Goal: Task Accomplishment & Management: Use online tool/utility

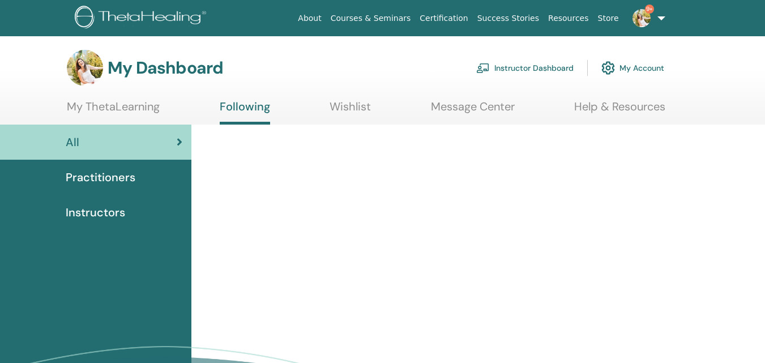
click at [650, 63] on link "My Account" at bounding box center [632, 68] width 63 height 25
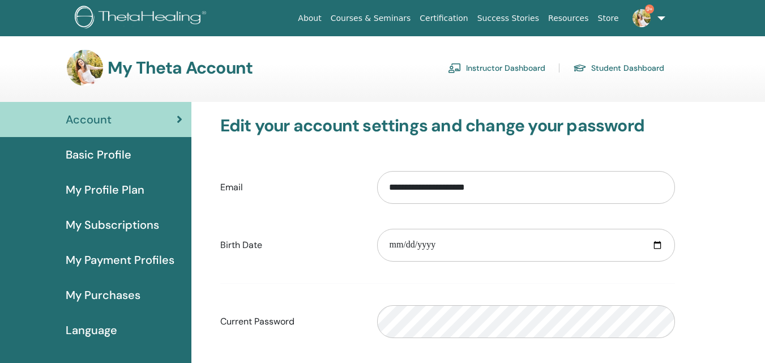
click at [742, 75] on div "My Theta Account Instructor Dashboard Student Dashboard" at bounding box center [402, 68] width 725 height 36
click at [509, 68] on link "Instructor Dashboard" at bounding box center [496, 68] width 97 height 18
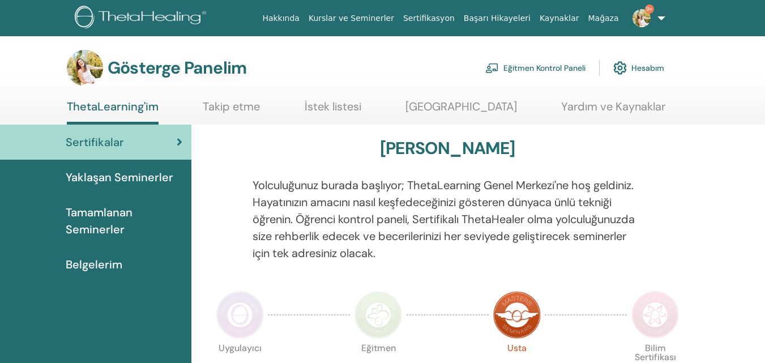
click at [556, 69] on font "Eğitmen Kontrol Paneli" at bounding box center [544, 68] width 82 height 10
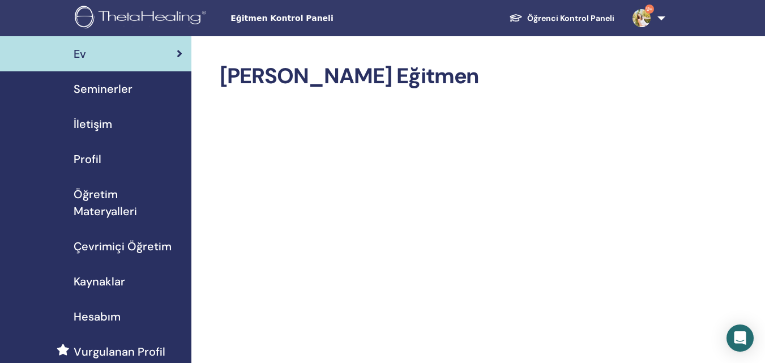
click at [108, 88] on font "Seminerler" at bounding box center [103, 89] width 59 height 15
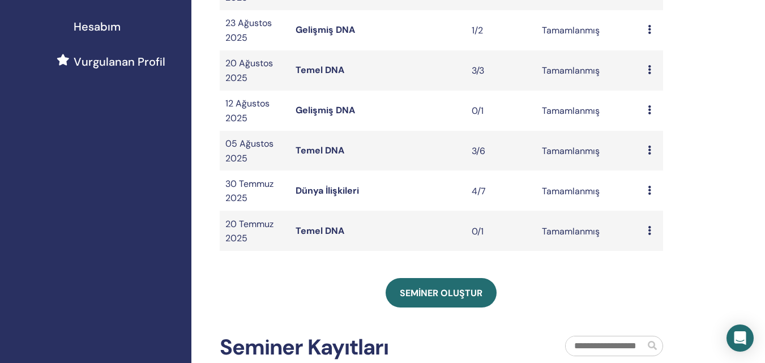
scroll to position [307, 0]
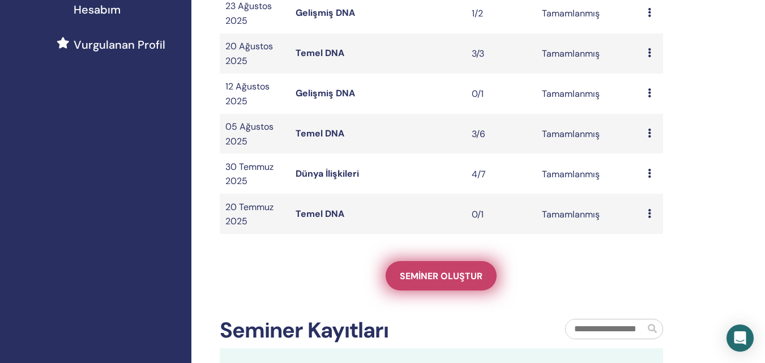
click at [462, 274] on font "Seminer oluştur" at bounding box center [441, 276] width 83 height 12
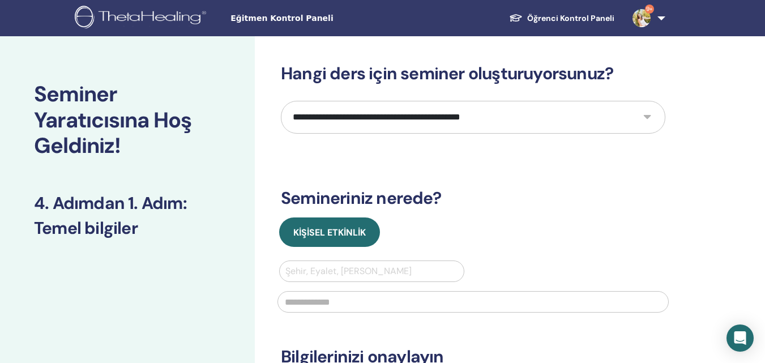
click at [464, 125] on select "**********" at bounding box center [473, 117] width 385 height 33
select select "*"
click at [281, 101] on select "**********" at bounding box center [473, 117] width 385 height 33
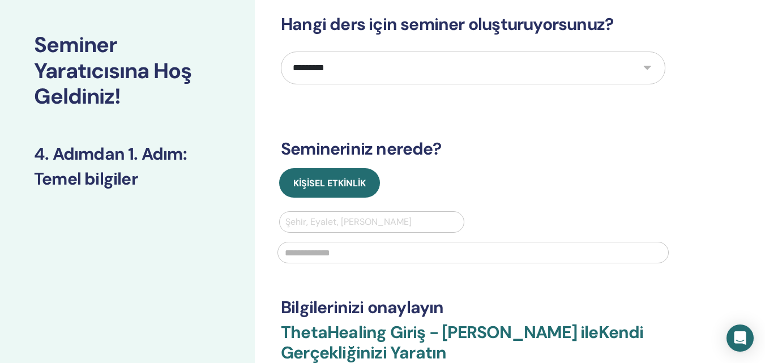
click at [395, 224] on div at bounding box center [371, 222] width 173 height 16
type input "*****"
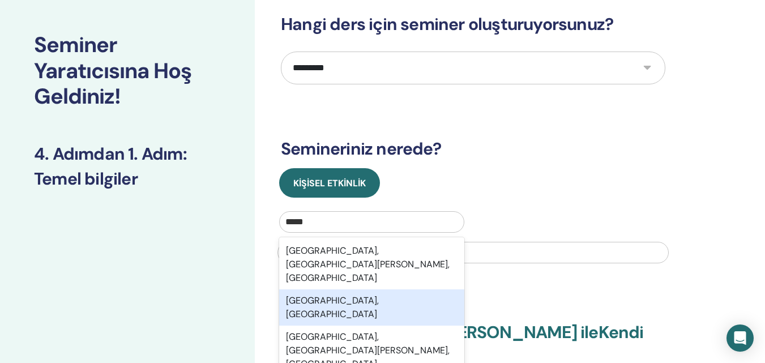
click at [361, 289] on div "Balıkesir, TUR" at bounding box center [371, 307] width 185 height 36
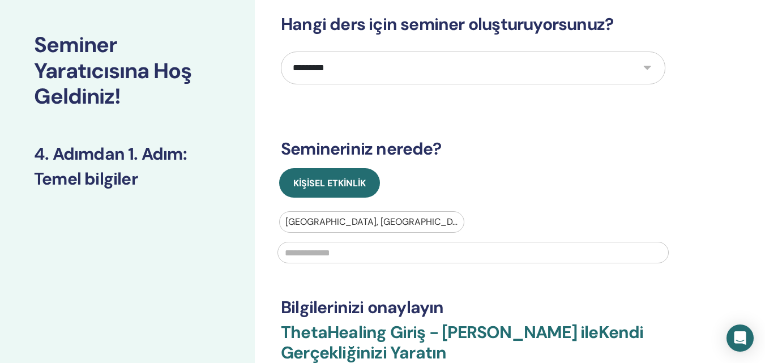
click at [363, 251] on input "text" at bounding box center [473, 253] width 391 height 22
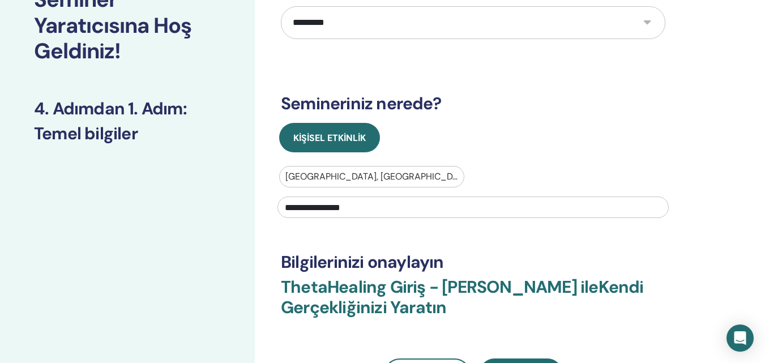
scroll to position [165, 0]
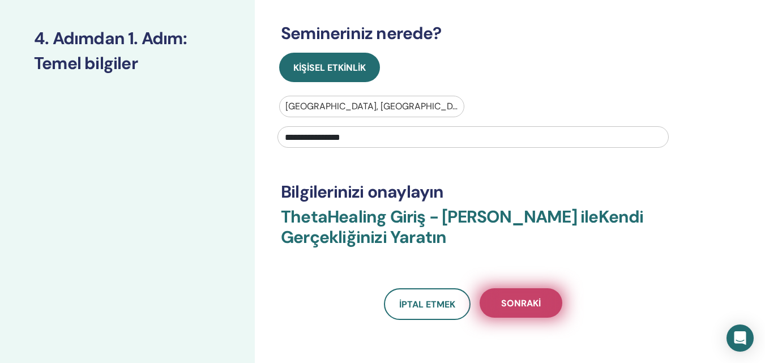
type input "**********"
click at [556, 304] on button "Sonraki" at bounding box center [521, 302] width 83 height 29
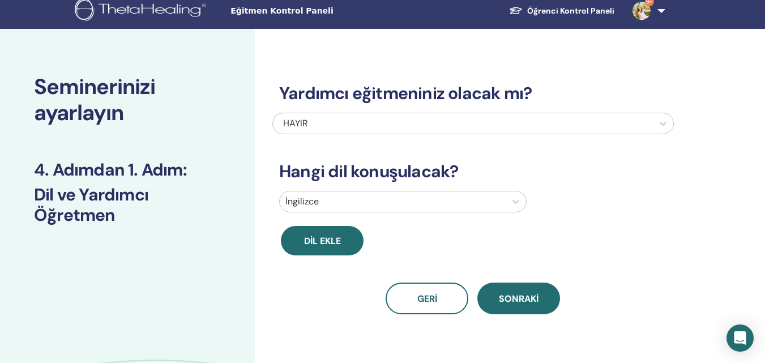
scroll to position [0, 0]
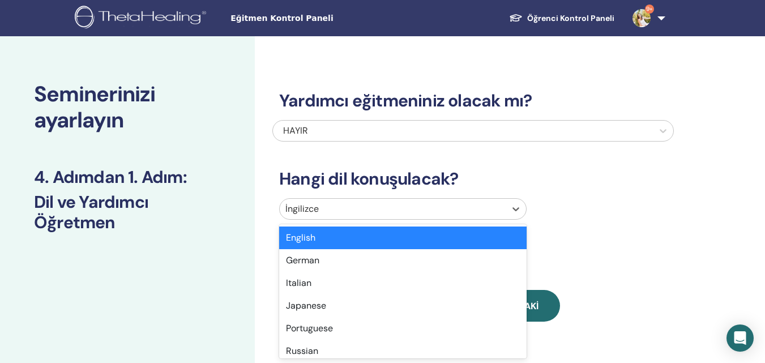
click at [335, 207] on div at bounding box center [392, 209] width 215 height 16
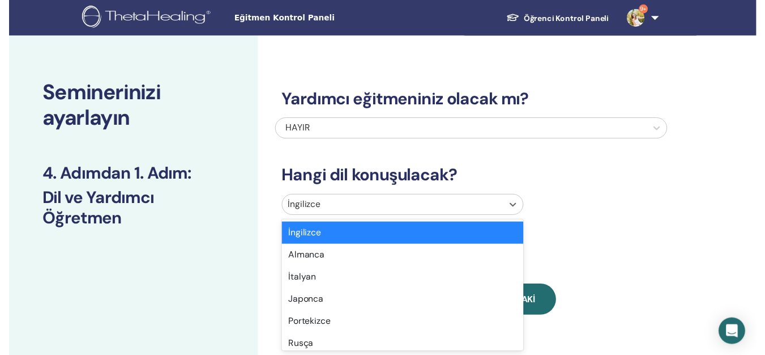
scroll to position [36, 0]
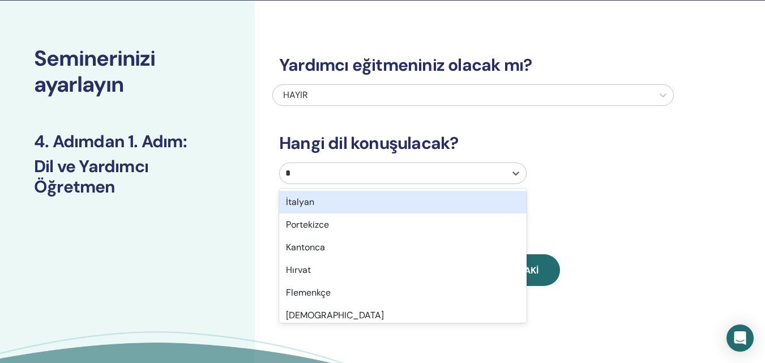
type input "**"
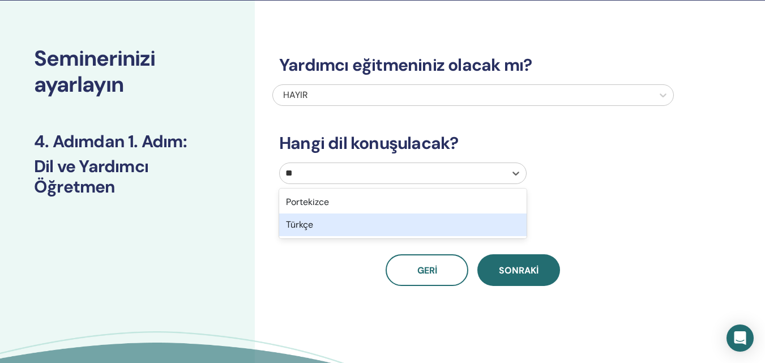
click at [327, 227] on div "Türkçe" at bounding box center [402, 225] width 247 height 23
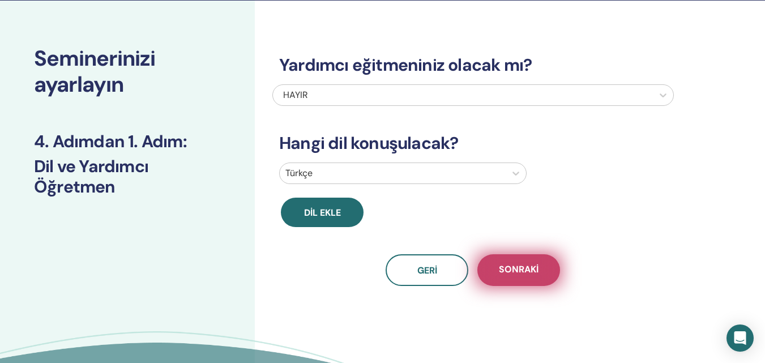
click at [539, 274] on button "Sonraki" at bounding box center [518, 270] width 83 height 32
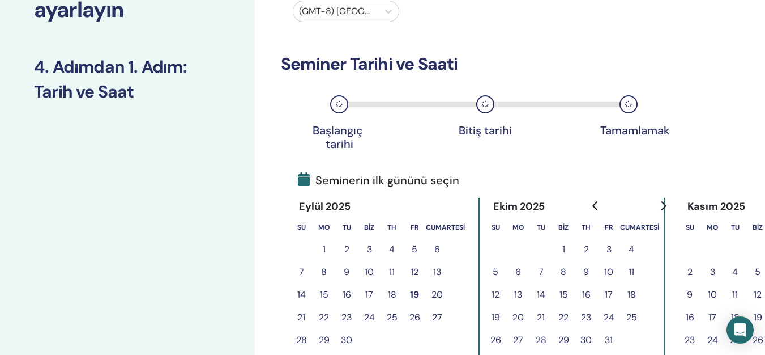
scroll to position [129, 0]
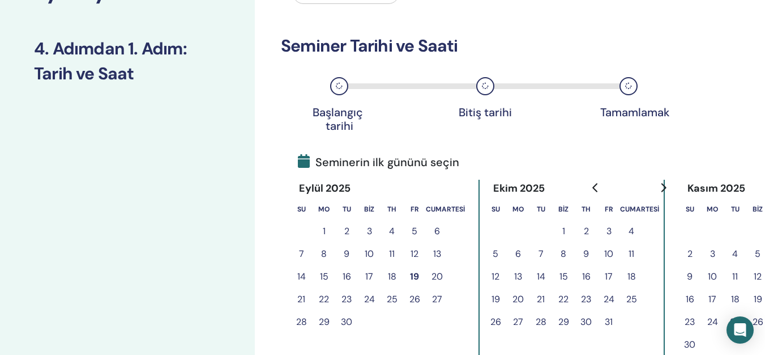
click at [367, 279] on font "17" at bounding box center [369, 276] width 8 height 12
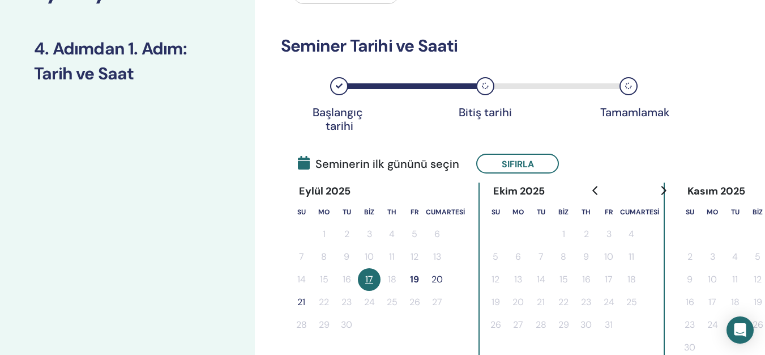
click at [412, 282] on font "19" at bounding box center [414, 279] width 9 height 12
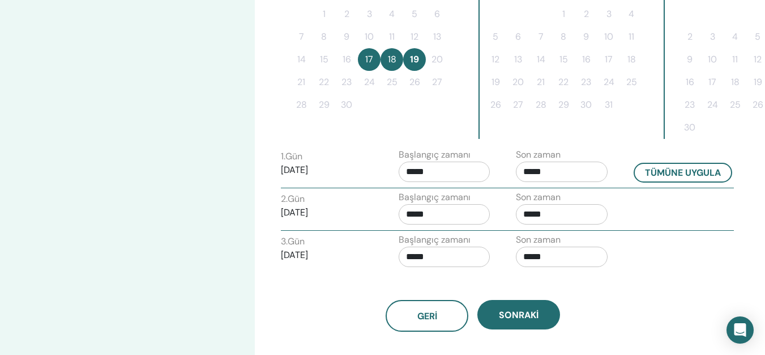
scroll to position [354, 0]
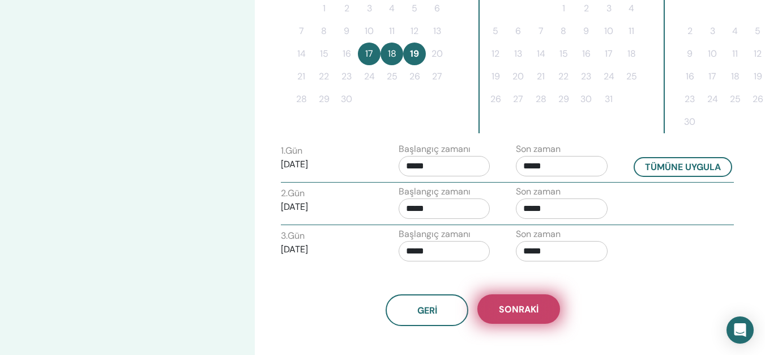
click at [538, 305] on font "Sonraki" at bounding box center [519, 309] width 40 height 12
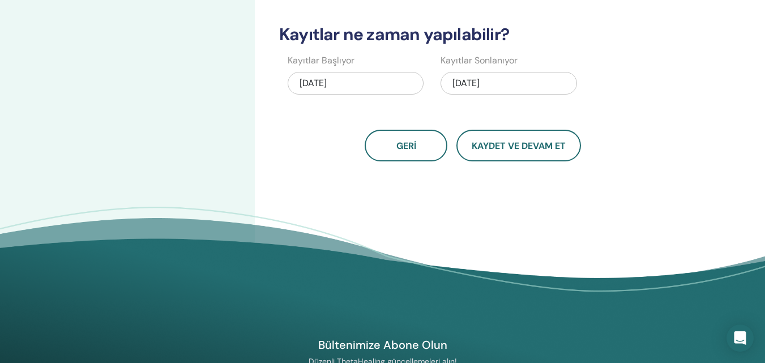
scroll to position [334, 0]
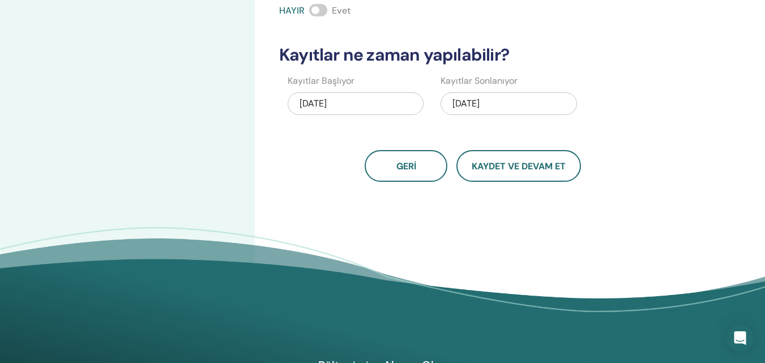
click at [506, 105] on div "[DATE]" at bounding box center [509, 103] width 136 height 23
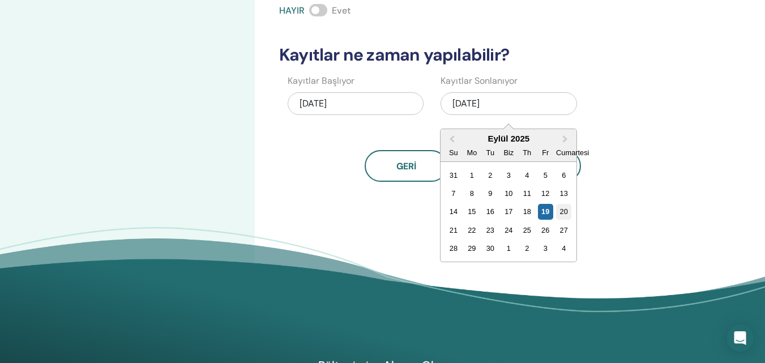
click at [564, 210] on font "20" at bounding box center [564, 211] width 8 height 8
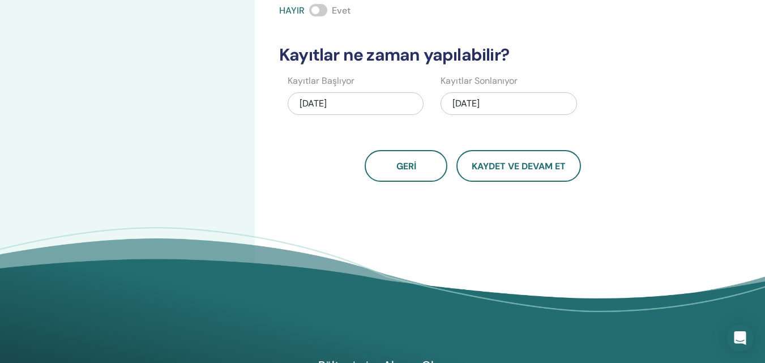
scroll to position [0, 0]
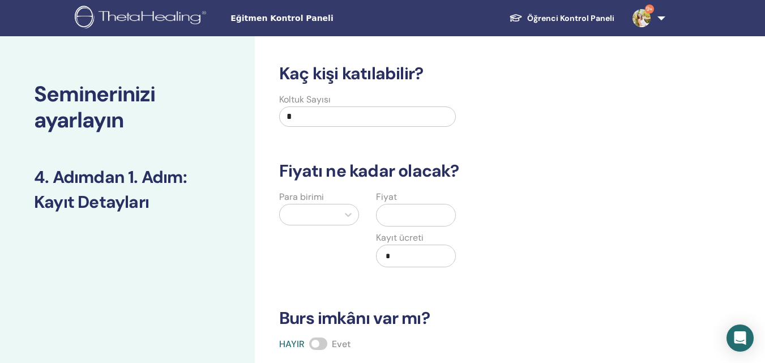
click at [406, 216] on input "text" at bounding box center [418, 215] width 74 height 22
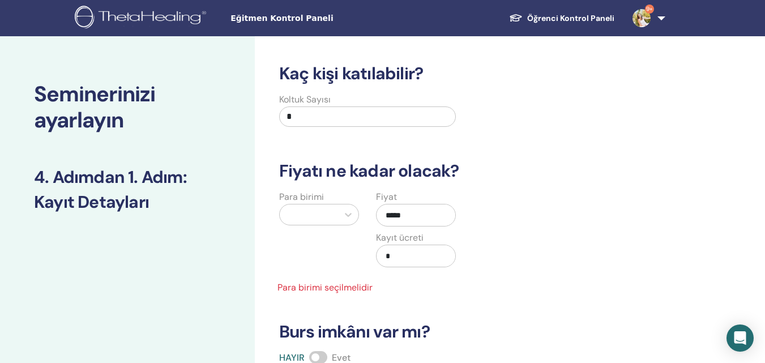
type input "*****"
click at [326, 214] on div at bounding box center [308, 215] width 47 height 16
click at [330, 212] on div "Para birimi Select is focused ,type to refine list, press Down to open the menu," at bounding box center [319, 235] width 97 height 91
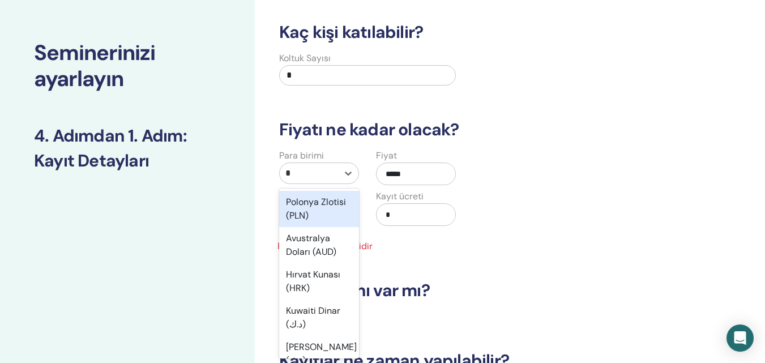
type input "**"
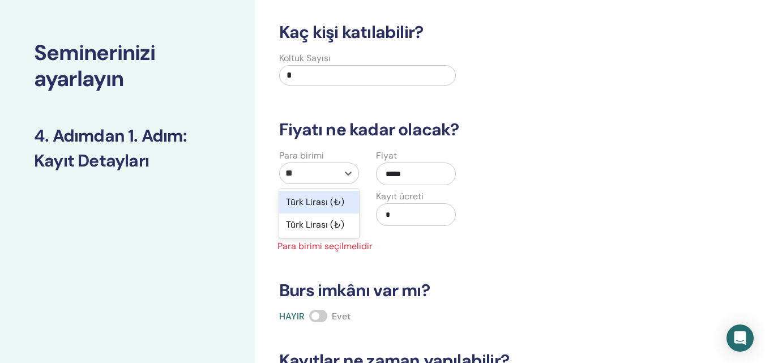
click at [325, 199] on font "Türk Lirası (₺)" at bounding box center [315, 202] width 58 height 12
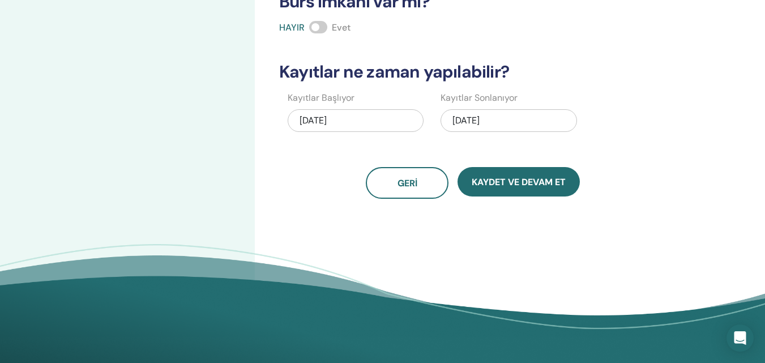
scroll to position [320, 0]
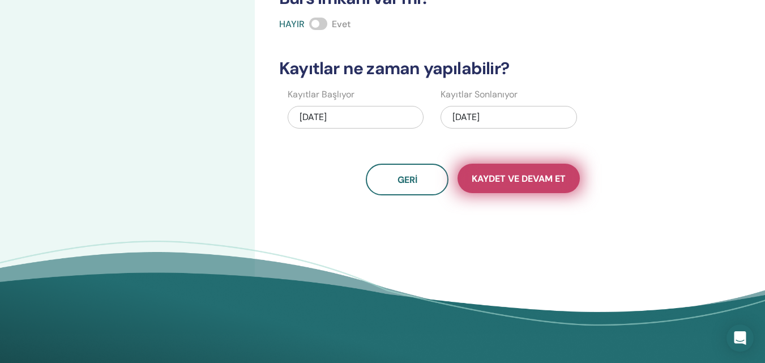
click at [562, 185] on button "Kaydet ve Devam Et" at bounding box center [519, 178] width 122 height 29
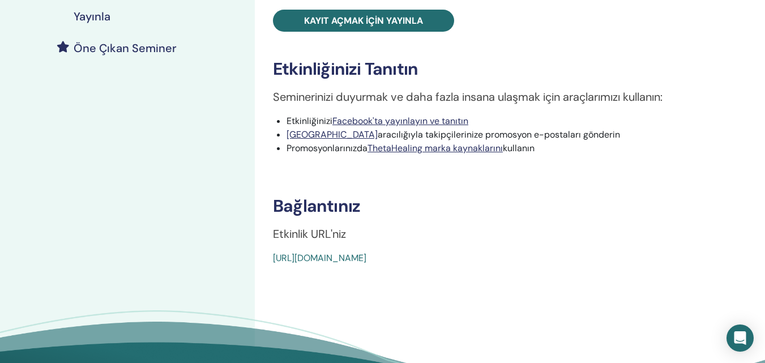
scroll to position [301, 0]
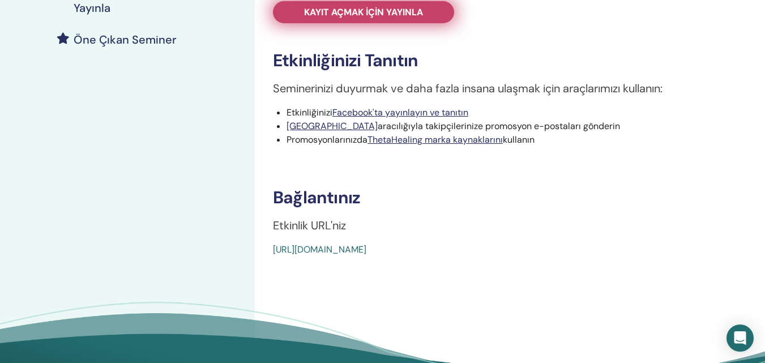
click at [370, 14] on font "Kayıt açmak için yayınla" at bounding box center [363, 12] width 119 height 12
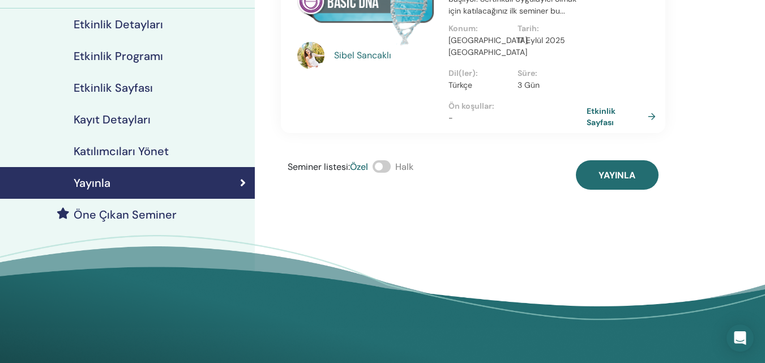
scroll to position [101, 0]
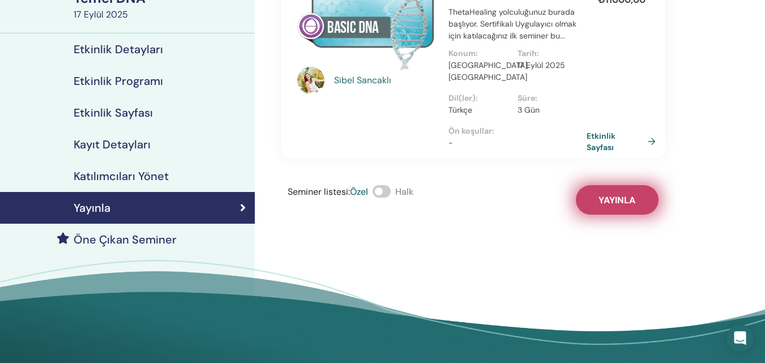
click at [637, 189] on button "Yayınla" at bounding box center [617, 199] width 83 height 29
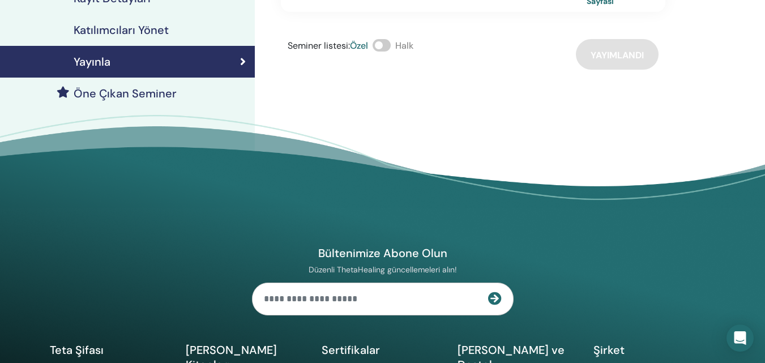
scroll to position [0, 0]
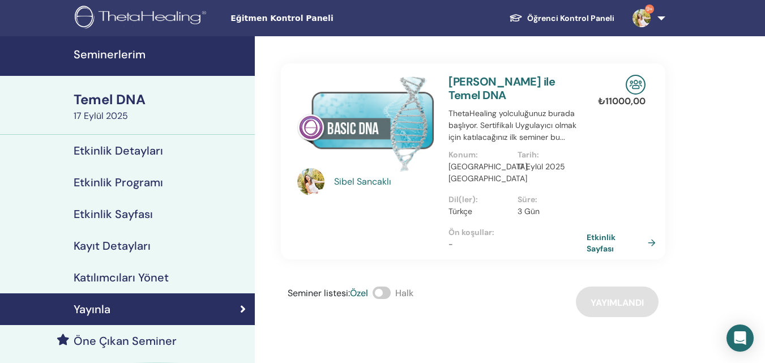
click at [117, 53] on font "Seminerlerim" at bounding box center [110, 54] width 72 height 15
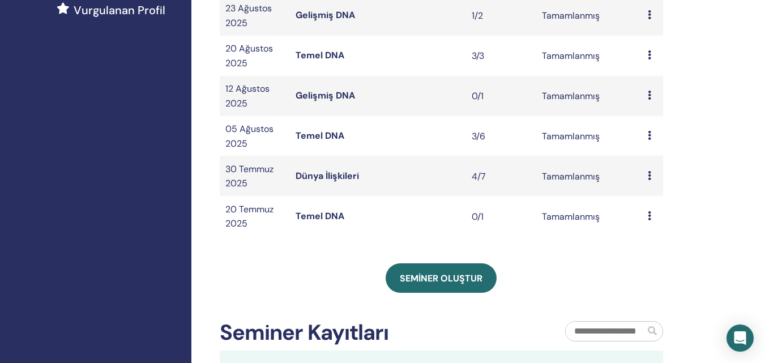
scroll to position [344, 0]
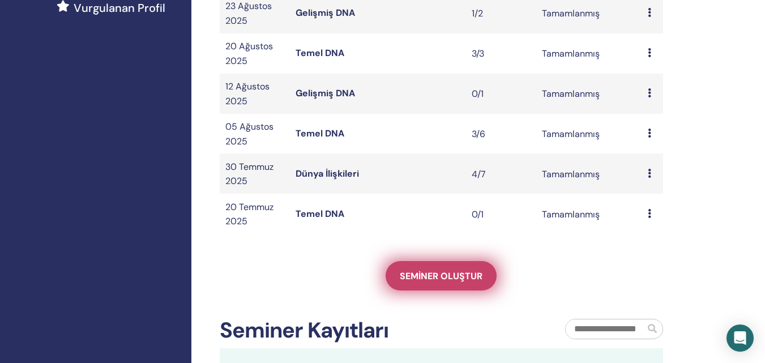
click at [425, 267] on link "Seminer oluştur" at bounding box center [441, 275] width 111 height 29
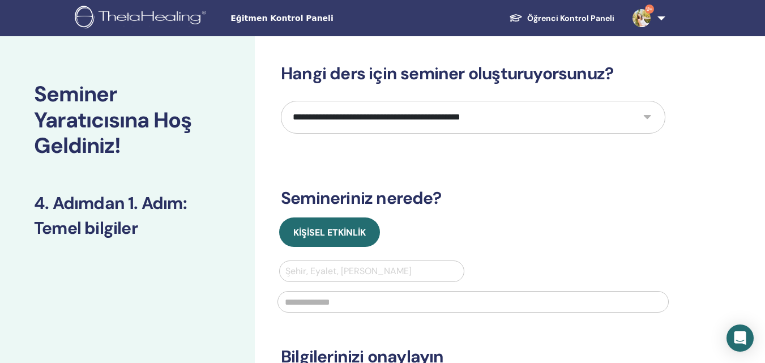
click at [430, 118] on select "**********" at bounding box center [473, 117] width 385 height 33
select select "*"
click at [281, 101] on select "**********" at bounding box center [473, 117] width 385 height 33
click at [395, 271] on div at bounding box center [371, 271] width 173 height 16
type input "****"
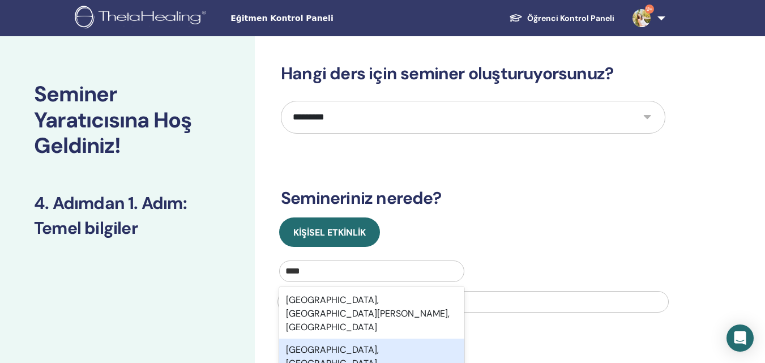
click at [344, 339] on div "[GEOGRAPHIC_DATA], [GEOGRAPHIC_DATA]" at bounding box center [371, 357] width 185 height 36
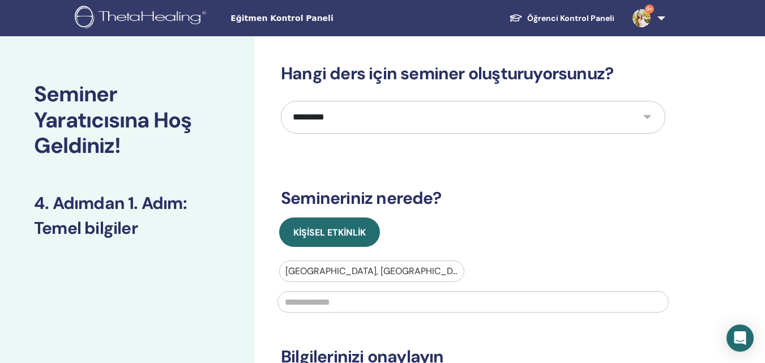
click at [344, 306] on input "text" at bounding box center [473, 302] width 391 height 22
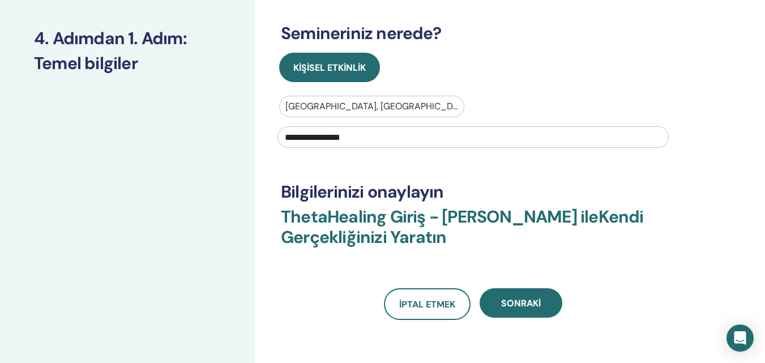
scroll to position [166, 0]
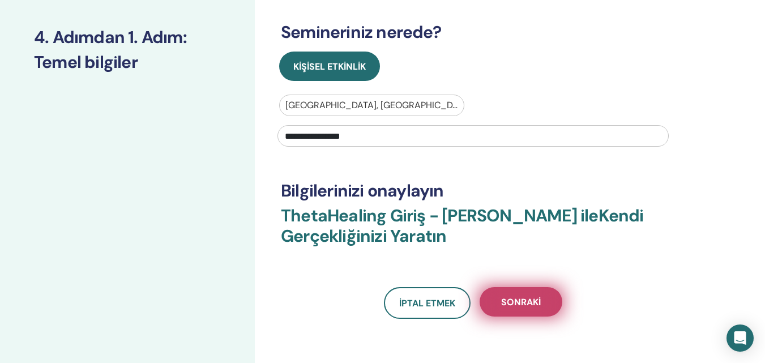
type input "**********"
click at [523, 304] on font "Sonraki" at bounding box center [521, 302] width 40 height 12
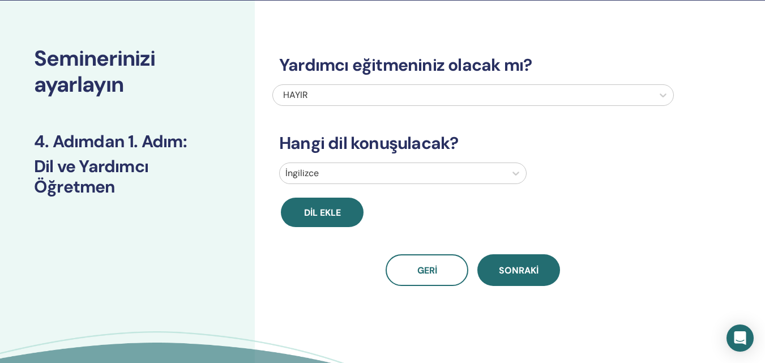
scroll to position [0, 0]
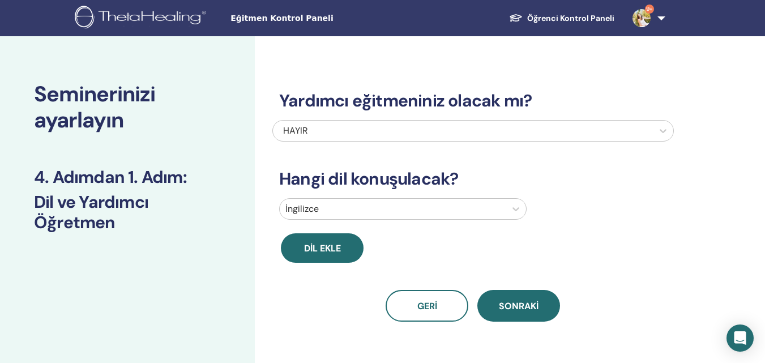
click at [347, 207] on div at bounding box center [392, 209] width 215 height 16
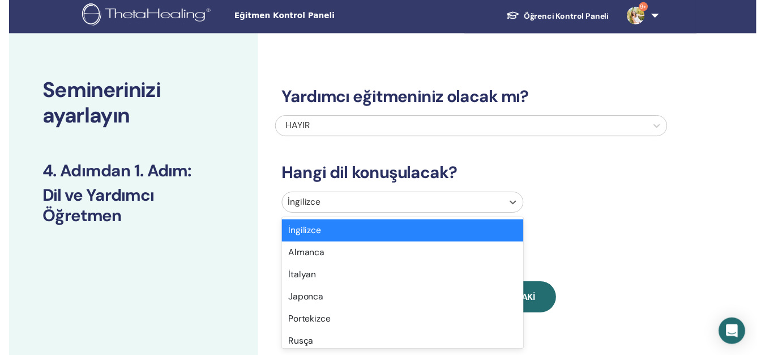
scroll to position [36, 0]
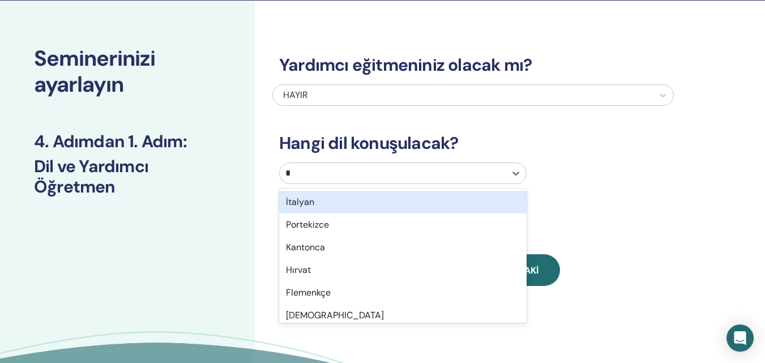
type input "**"
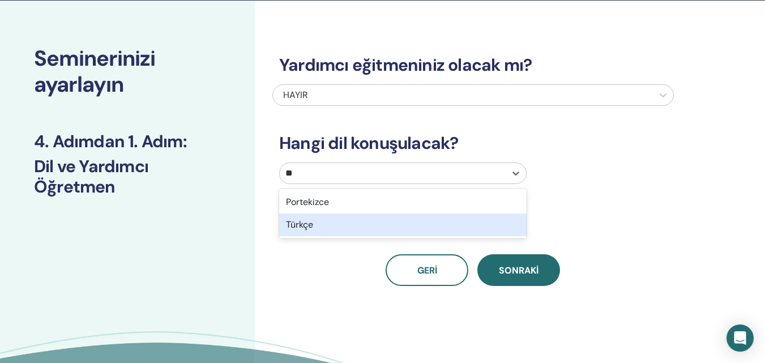
click at [347, 228] on div "Türkçe" at bounding box center [402, 225] width 247 height 23
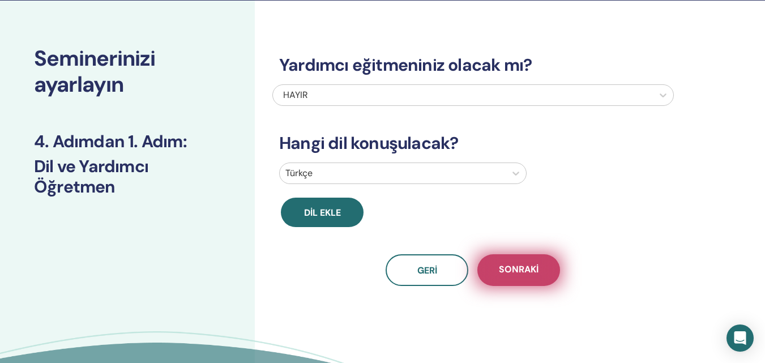
click at [505, 264] on font "Sonraki" at bounding box center [519, 269] width 40 height 12
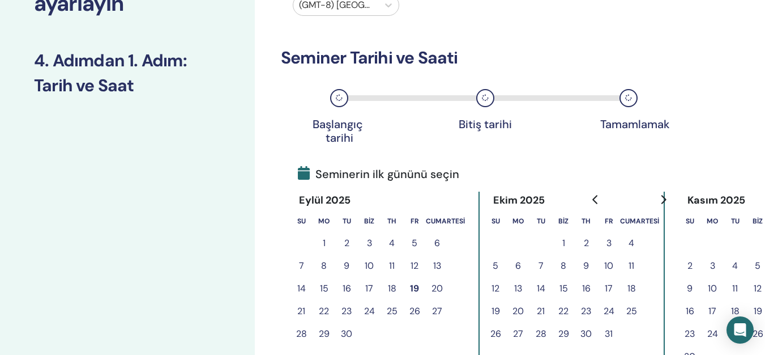
scroll to position [182, 0]
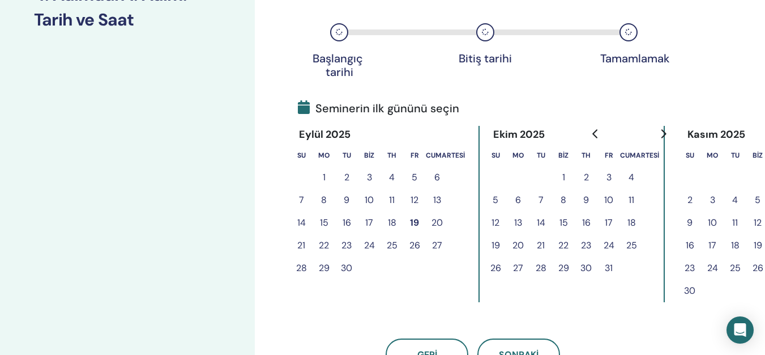
drag, startPoint x: 389, startPoint y: 245, endPoint x: 322, endPoint y: 241, distance: 67.0
click at [322, 241] on tr "21 22 23 24 25 26 27" at bounding box center [377, 245] width 175 height 23
click at [322, 241] on font "22" at bounding box center [324, 245] width 10 height 12
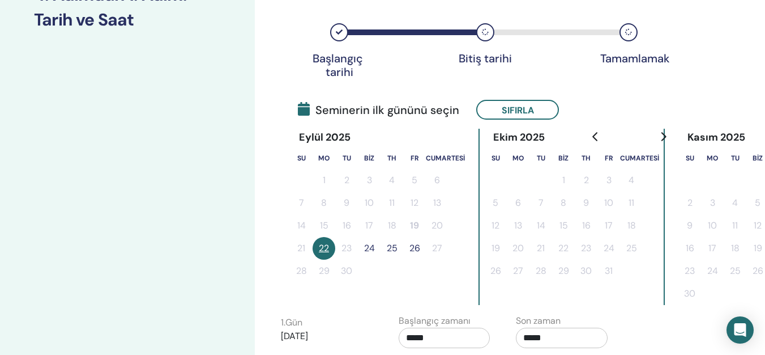
click at [372, 246] on font "24" at bounding box center [369, 248] width 11 height 12
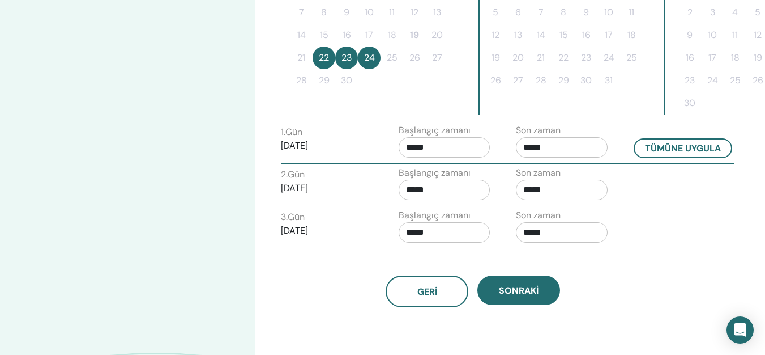
scroll to position [399, 0]
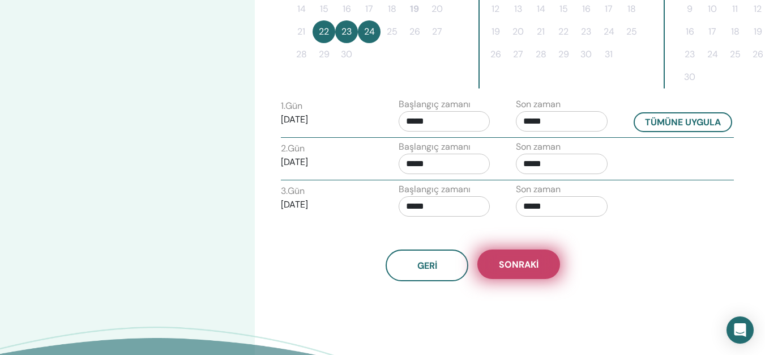
click at [537, 255] on button "Sonraki" at bounding box center [518, 263] width 83 height 29
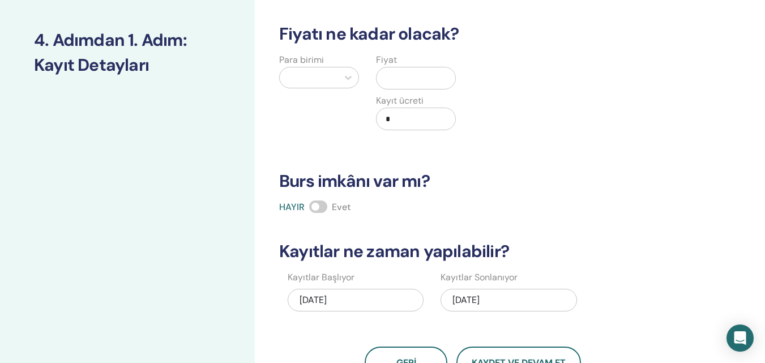
scroll to position [91, 0]
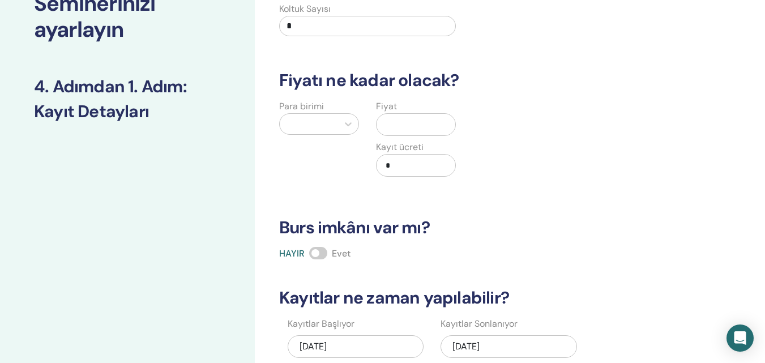
click at [297, 27] on input "*" at bounding box center [367, 26] width 177 height 20
type input "*"
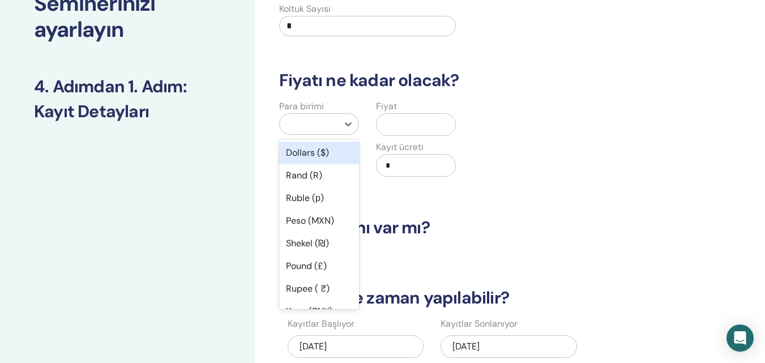
click at [298, 127] on div at bounding box center [308, 124] width 47 height 16
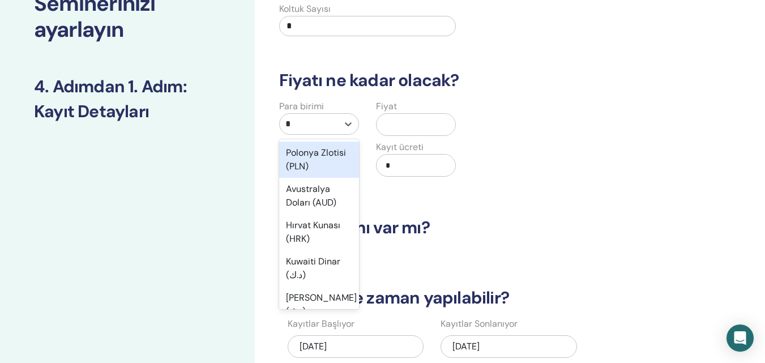
type input "**"
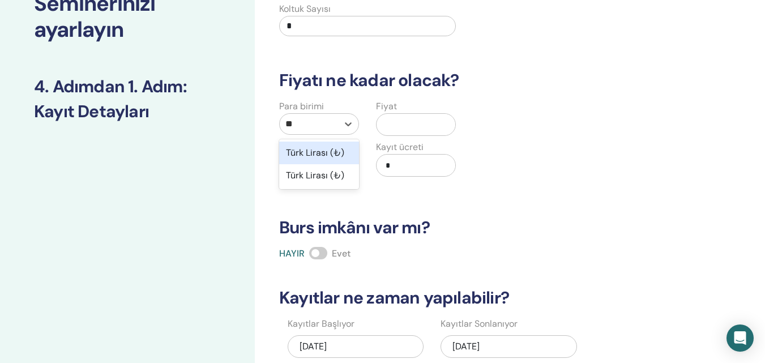
click at [308, 149] on font "Türk Lirası (₺)" at bounding box center [315, 153] width 58 height 12
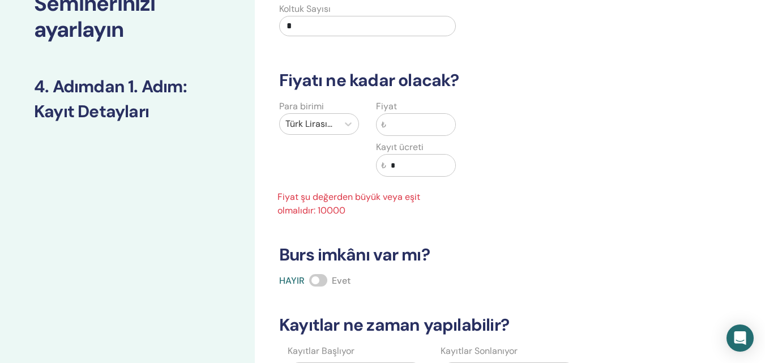
click at [427, 123] on input "text" at bounding box center [420, 125] width 69 height 22
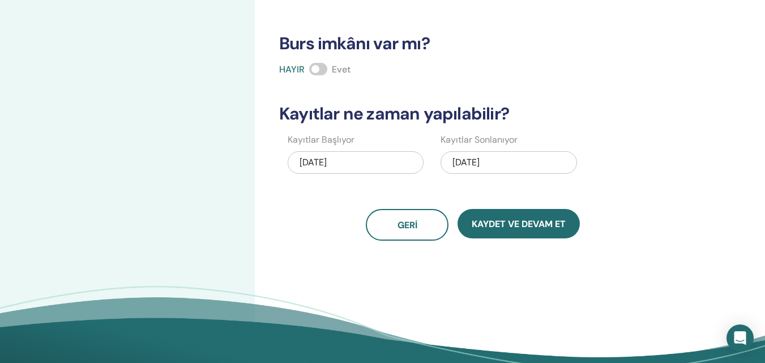
scroll to position [284, 0]
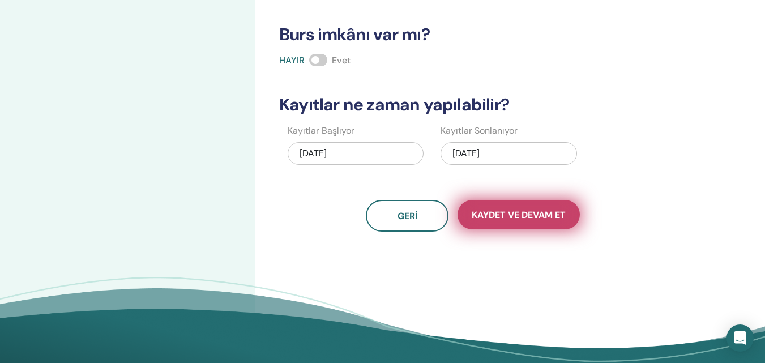
type input "*****"
click at [517, 212] on font "Kaydet ve Devam Et" at bounding box center [519, 215] width 94 height 12
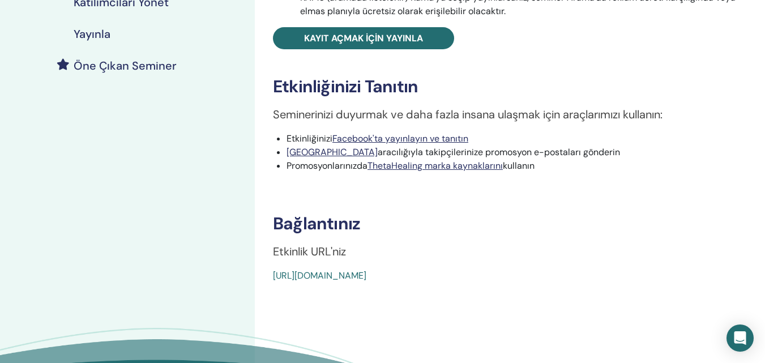
scroll to position [280, 0]
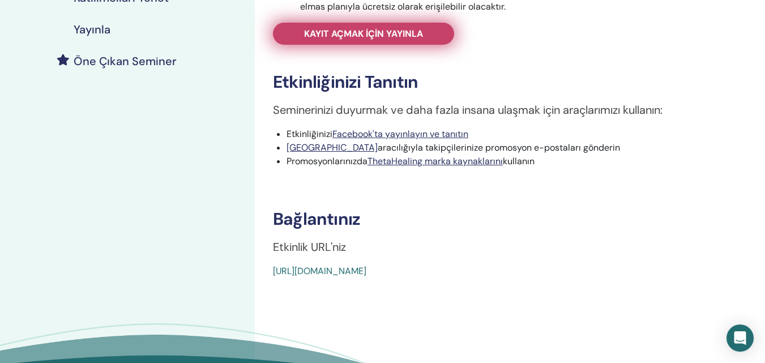
click at [378, 30] on font "Kayıt açmak için yayınla" at bounding box center [363, 34] width 119 height 12
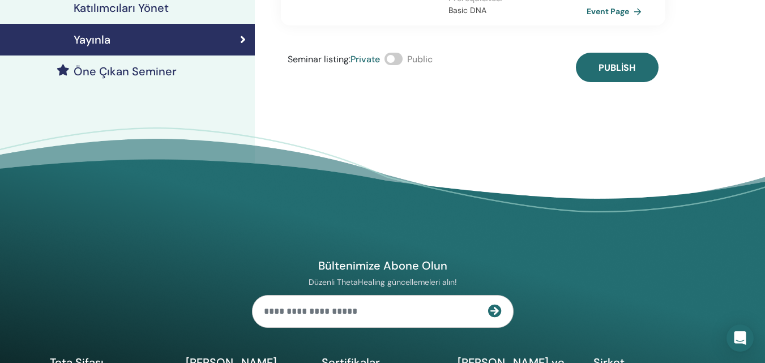
scroll to position [280, 0]
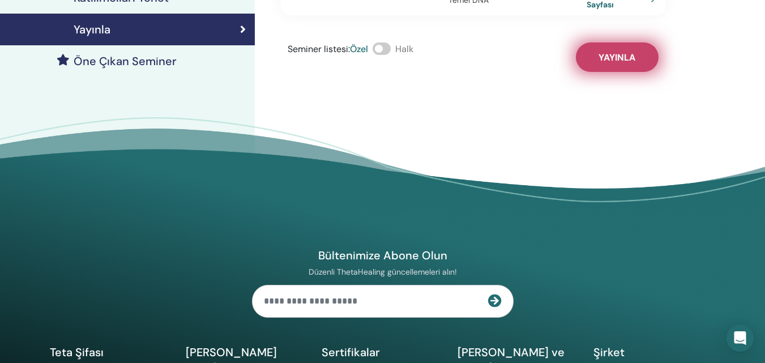
click at [609, 52] on font "Yayınla" at bounding box center [617, 58] width 37 height 12
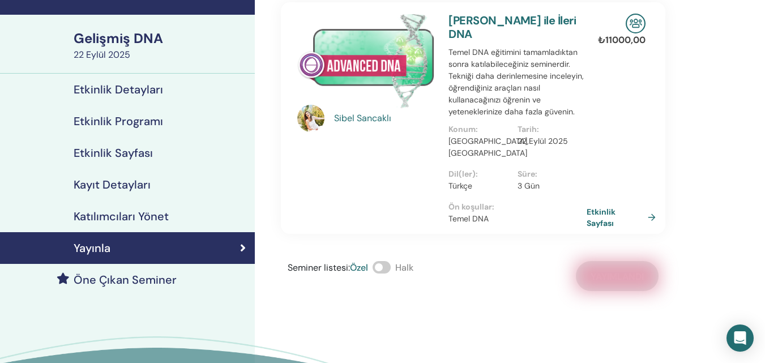
scroll to position [0, 0]
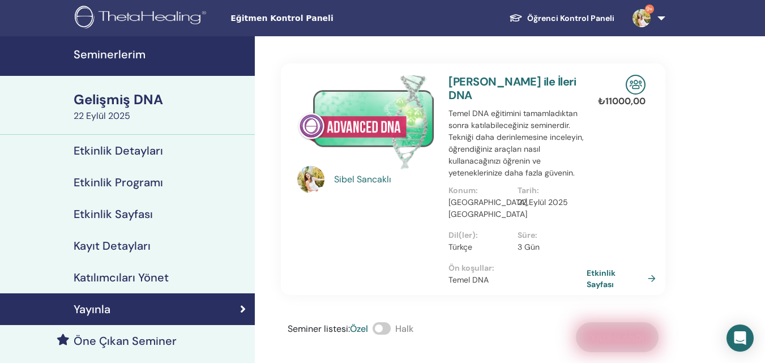
click at [103, 58] on font "Seminerlerim" at bounding box center [110, 54] width 72 height 15
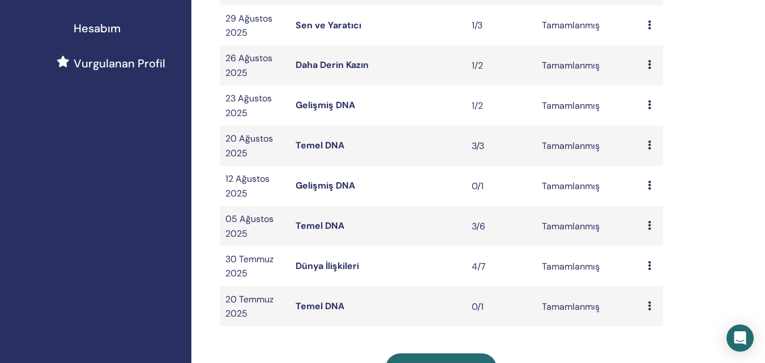
scroll to position [315, 0]
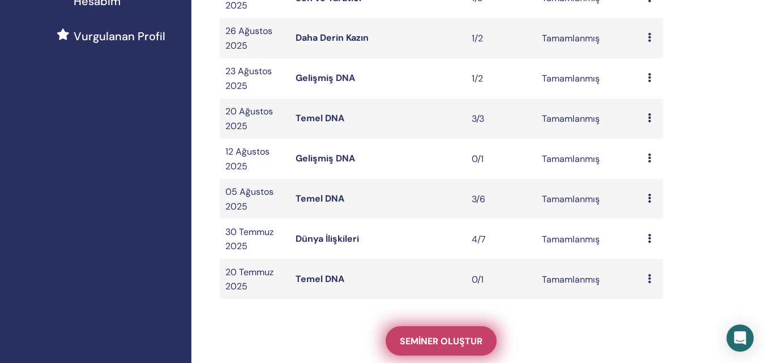
click at [438, 342] on font "Seminer oluştur" at bounding box center [441, 341] width 83 height 12
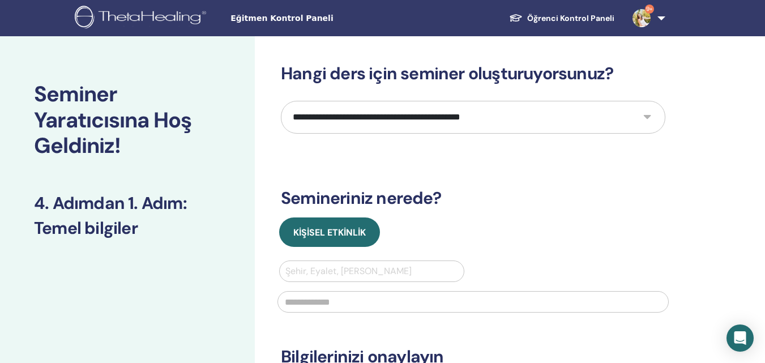
click at [527, 118] on select "**********" at bounding box center [473, 117] width 385 height 33
select select "**"
click at [281, 101] on select "**********" at bounding box center [473, 117] width 385 height 33
click at [409, 273] on div at bounding box center [371, 271] width 173 height 16
type input "*****"
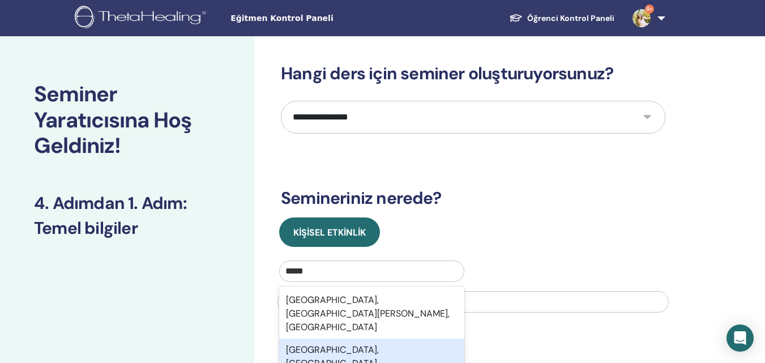
click at [358, 339] on div "Balıkesir, TUR" at bounding box center [371, 357] width 185 height 36
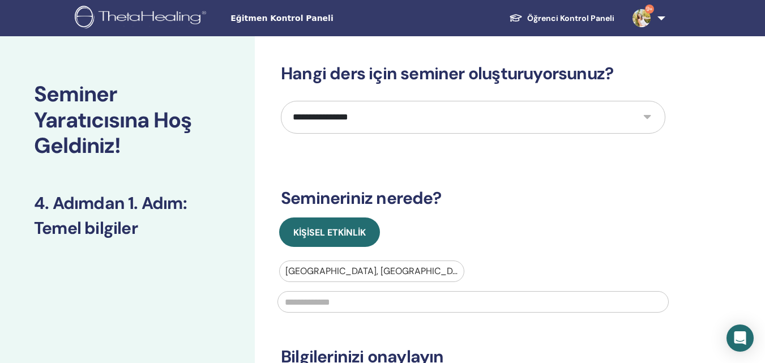
click at [356, 303] on input "text" at bounding box center [473, 302] width 391 height 22
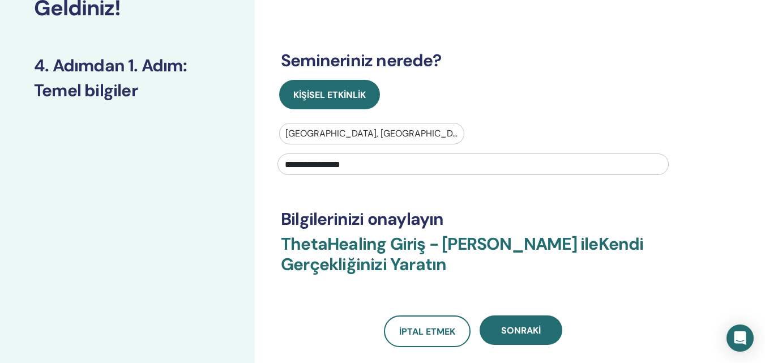
scroll to position [166, 0]
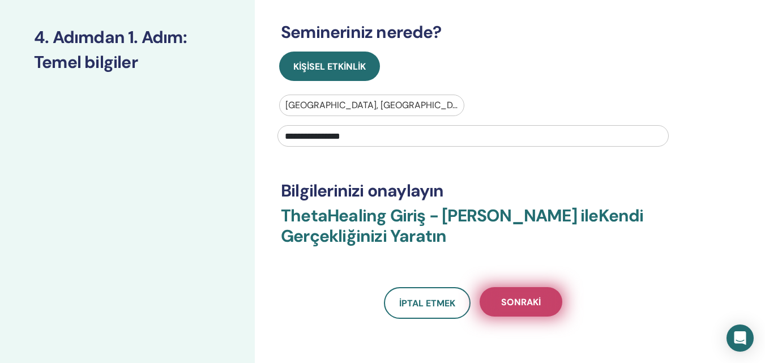
type input "**********"
click at [510, 304] on font "Sonraki" at bounding box center [521, 302] width 40 height 12
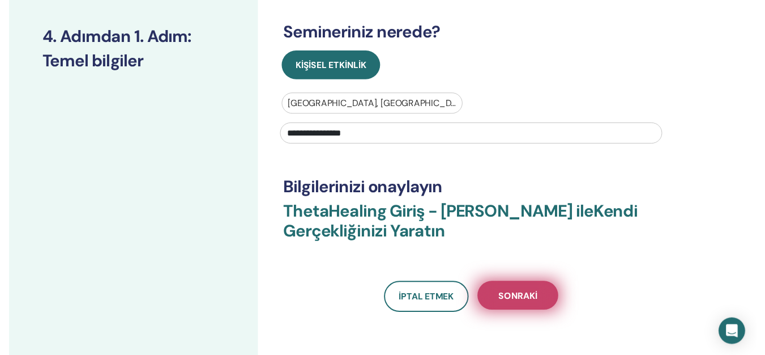
scroll to position [140, 0]
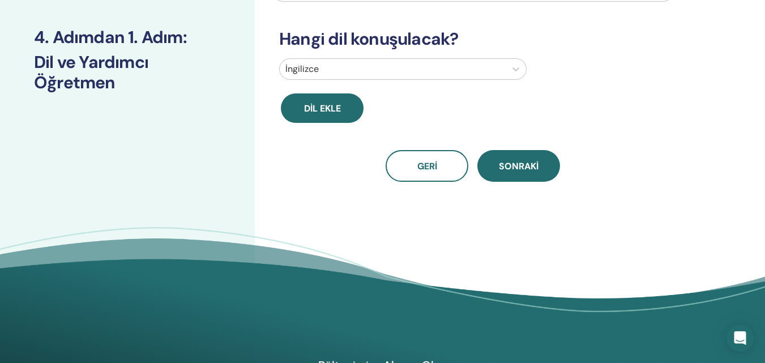
click at [437, 68] on div at bounding box center [392, 69] width 215 height 16
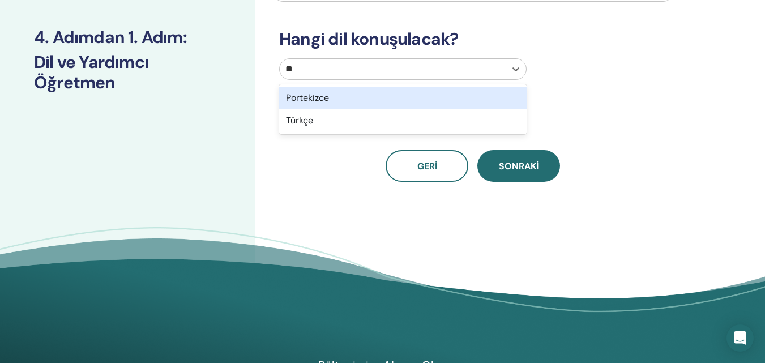
type input "***"
click at [438, 93] on div "Türkçe" at bounding box center [402, 98] width 247 height 23
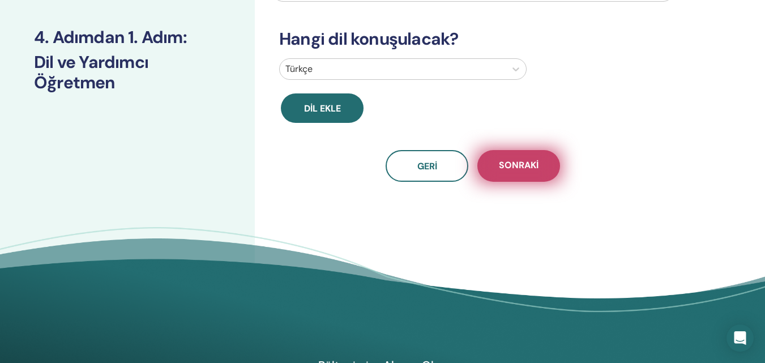
click at [543, 170] on button "Sonraki" at bounding box center [518, 166] width 83 height 32
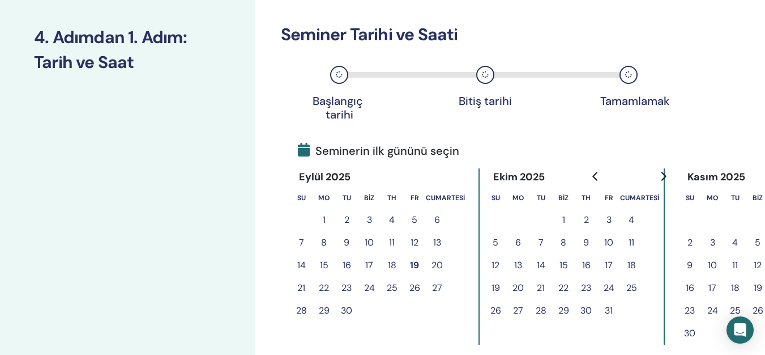
click at [324, 306] on font "29" at bounding box center [324, 310] width 11 height 12
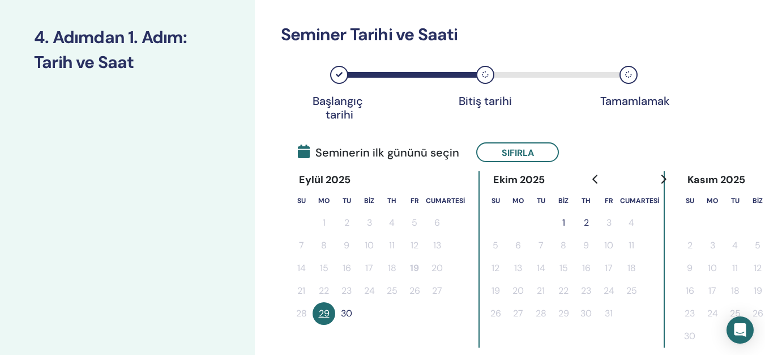
click at [343, 306] on font "30" at bounding box center [346, 313] width 11 height 14
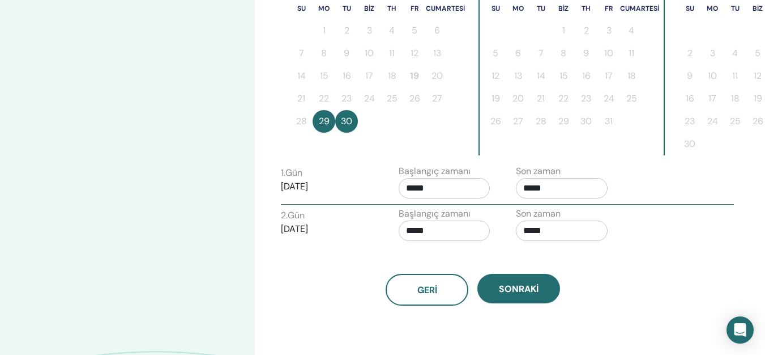
scroll to position [334, 0]
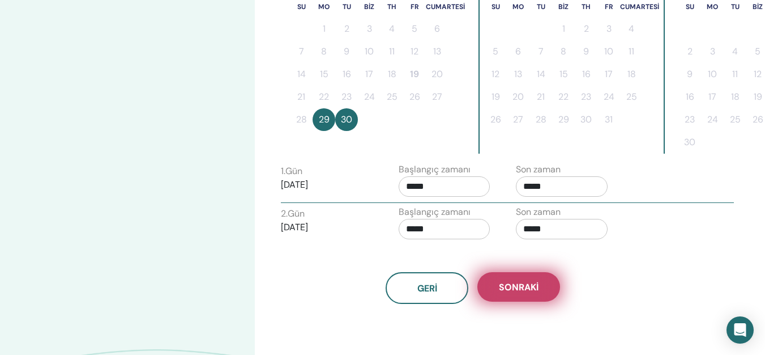
click at [537, 289] on font "Sonraki" at bounding box center [519, 287] width 40 height 12
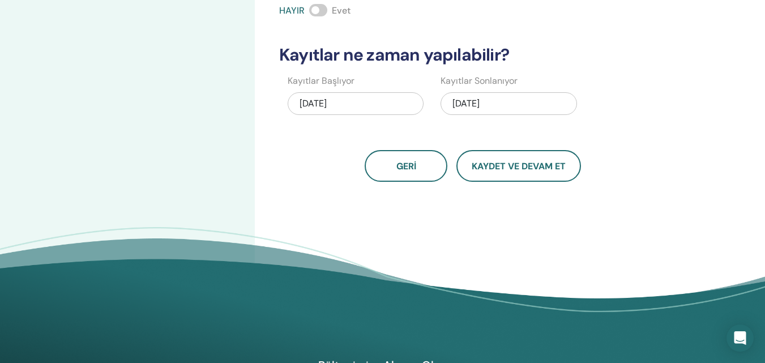
scroll to position [4, 0]
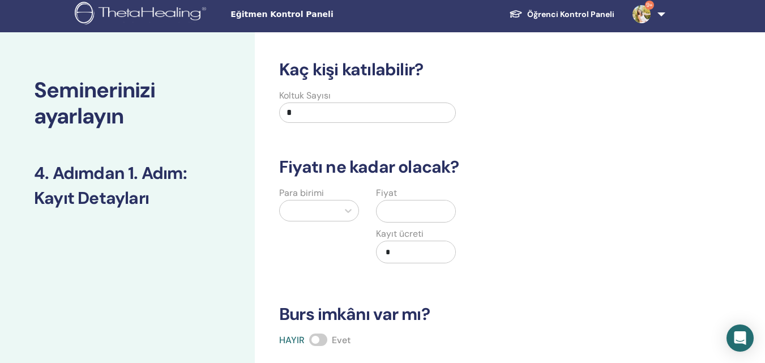
click at [306, 105] on input "*" at bounding box center [367, 113] width 177 height 20
drag, startPoint x: 308, startPoint y: 116, endPoint x: 258, endPoint y: 115, distance: 49.3
click at [258, 115] on div "Kaç kişi katılabilir? Koltuk Sayısı * Fiyatı ne kadar olacak? Para birimi Fiyat…" at bounding box center [510, 351] width 510 height 638
type input "*"
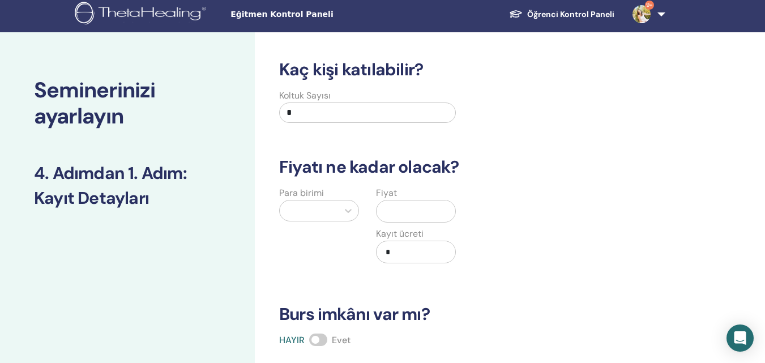
click at [318, 208] on div at bounding box center [308, 211] width 47 height 16
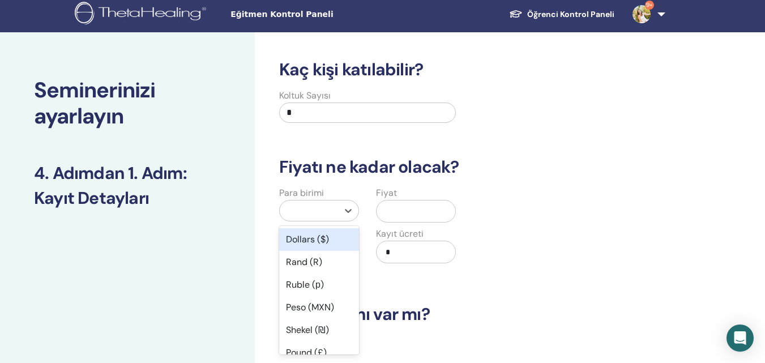
scroll to position [41, 0]
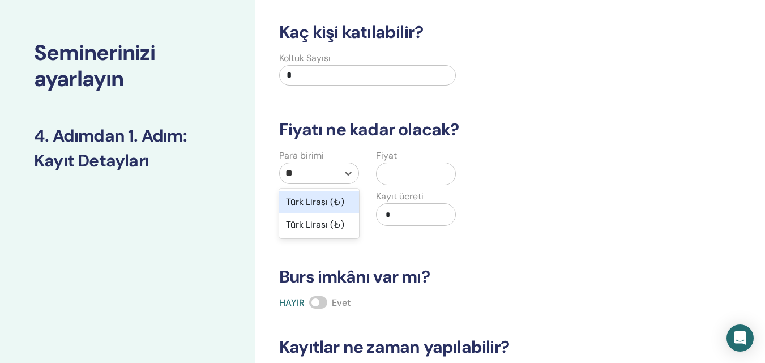
type input "***"
click at [318, 208] on div "Türk Lirası (₺)" at bounding box center [319, 202] width 80 height 23
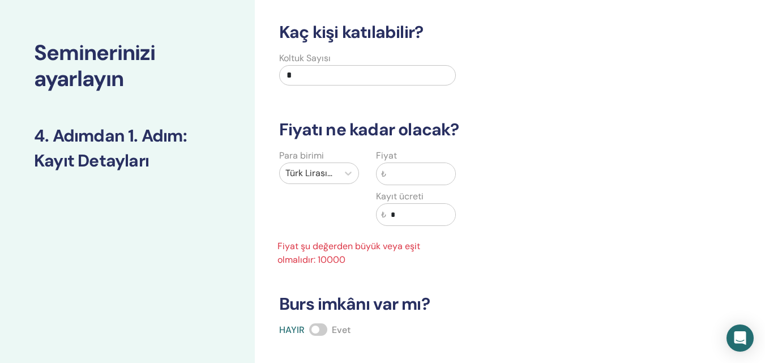
click at [409, 175] on input "text" at bounding box center [420, 174] width 69 height 22
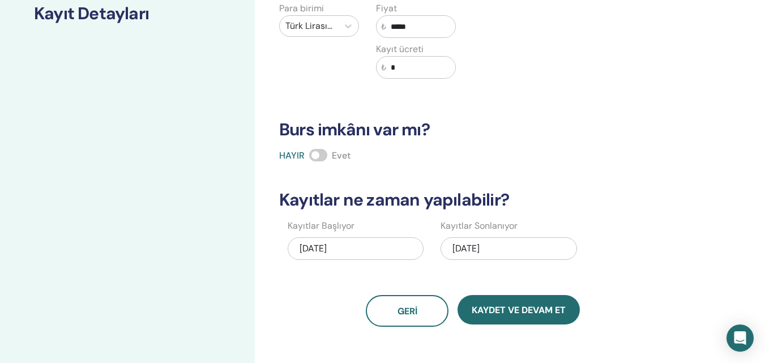
scroll to position [193, 0]
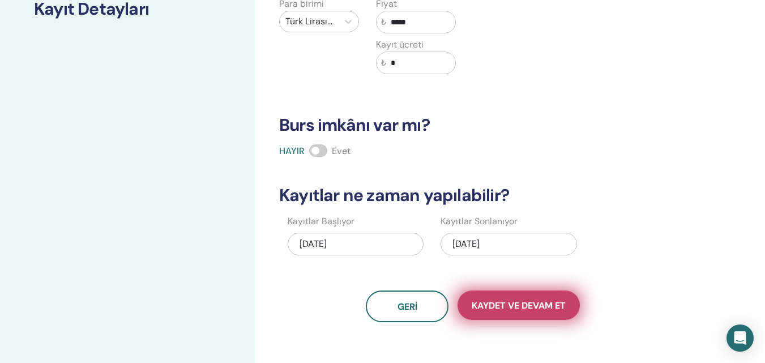
type input "*****"
click at [549, 303] on font "Kaydet ve Devam Et" at bounding box center [519, 306] width 94 height 12
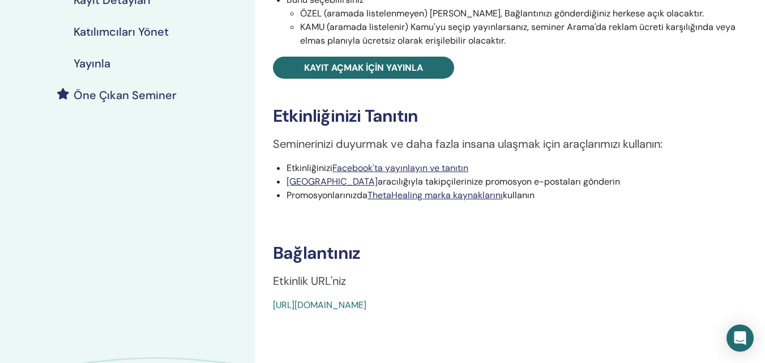
scroll to position [249, 0]
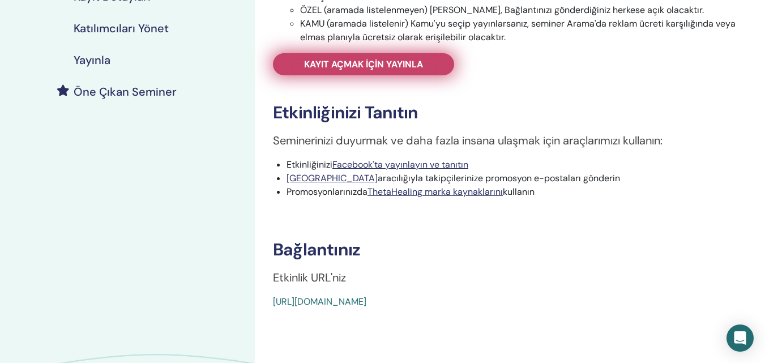
click at [332, 67] on font "Kayıt açmak için yayınla" at bounding box center [363, 64] width 119 height 12
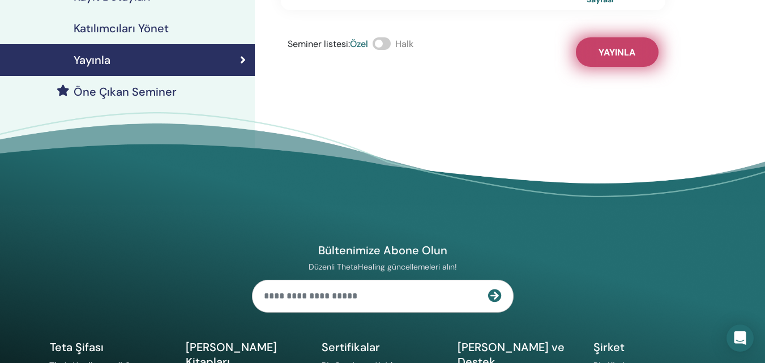
click at [611, 46] on font "Yayınla" at bounding box center [617, 52] width 37 height 12
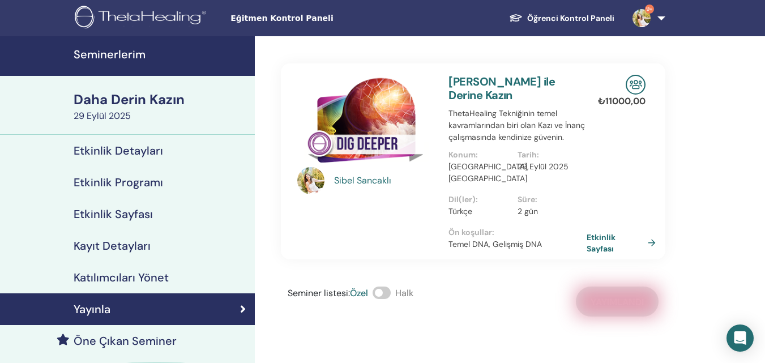
click at [125, 53] on font "Seminerlerim" at bounding box center [110, 54] width 72 height 15
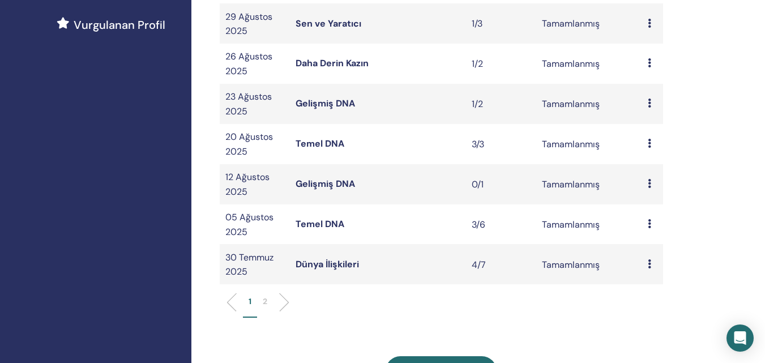
scroll to position [351, 0]
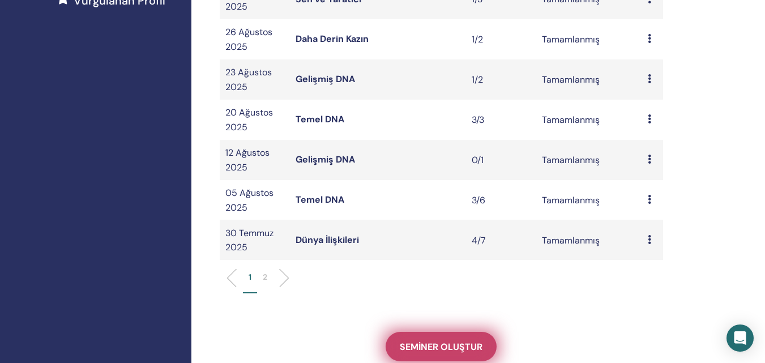
click at [462, 344] on font "Seminer oluştur" at bounding box center [441, 347] width 83 height 12
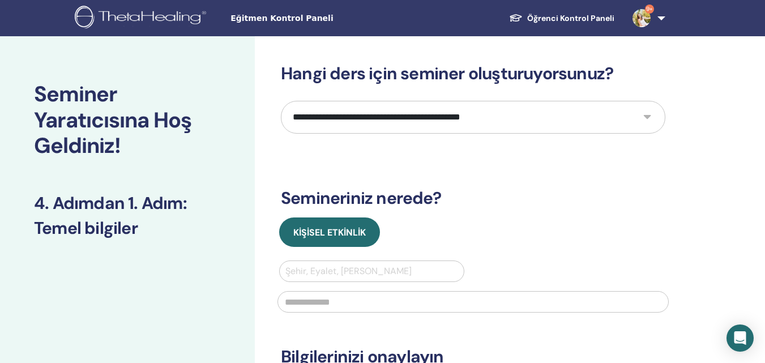
click at [335, 122] on select "**********" at bounding box center [473, 117] width 385 height 33
select select "****"
click at [281, 101] on select "**********" at bounding box center [473, 117] width 385 height 33
click at [326, 267] on div at bounding box center [371, 271] width 173 height 16
type input "****"
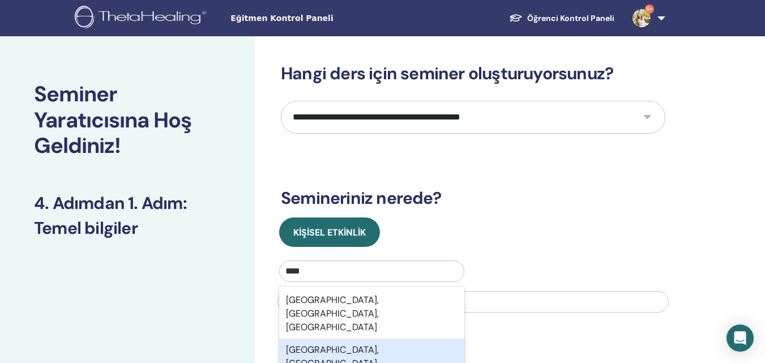
click at [322, 344] on font "Balıkesir, TUR" at bounding box center [332, 356] width 93 height 25
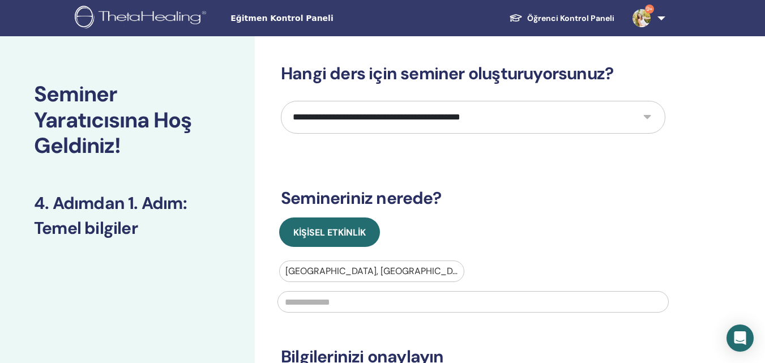
click at [322, 302] on input "text" at bounding box center [473, 302] width 391 height 22
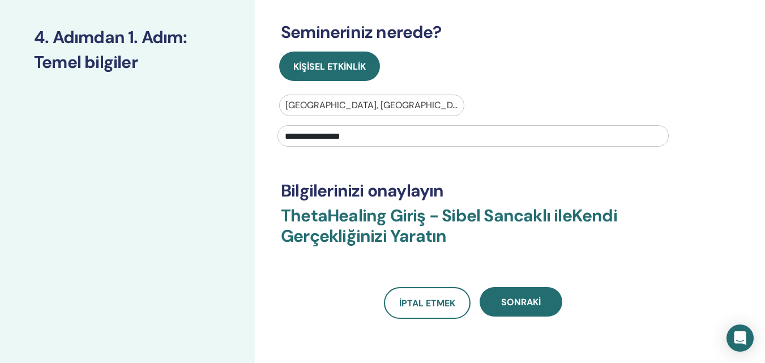
scroll to position [200, 0]
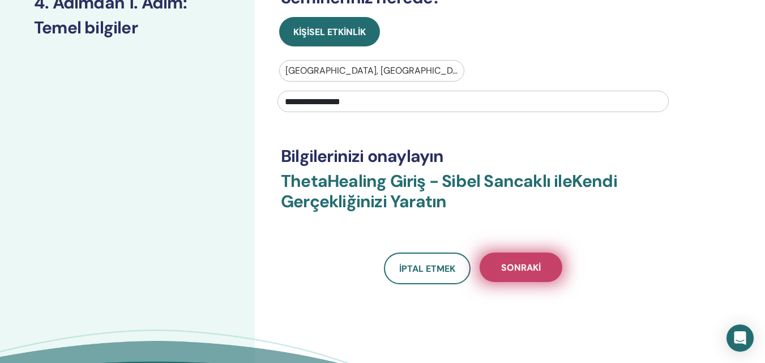
type input "**********"
click at [526, 276] on button "Sonraki" at bounding box center [521, 267] width 83 height 29
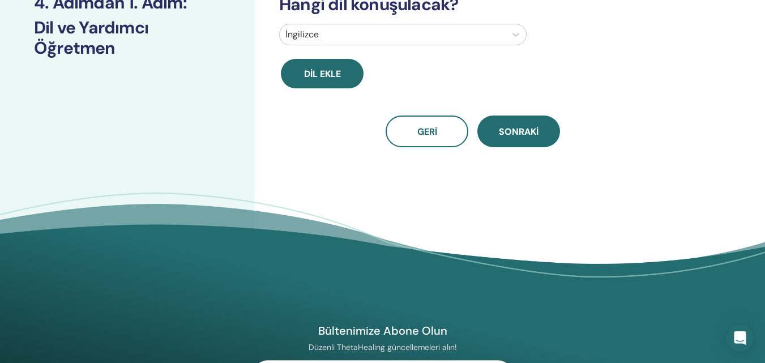
scroll to position [0, 0]
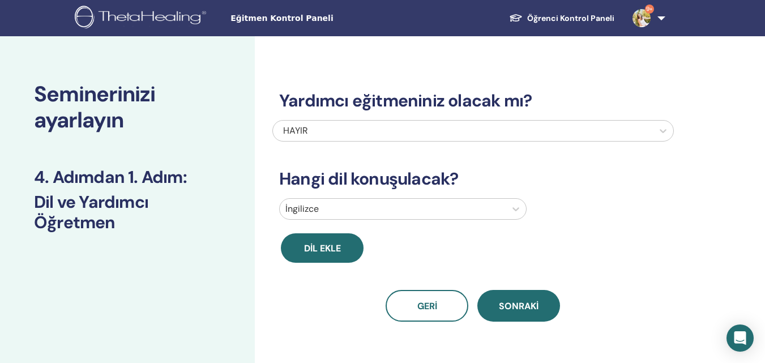
click at [374, 205] on div at bounding box center [392, 209] width 215 height 16
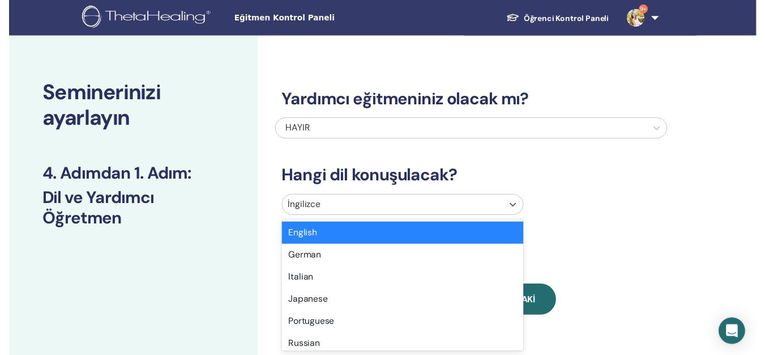
scroll to position [36, 0]
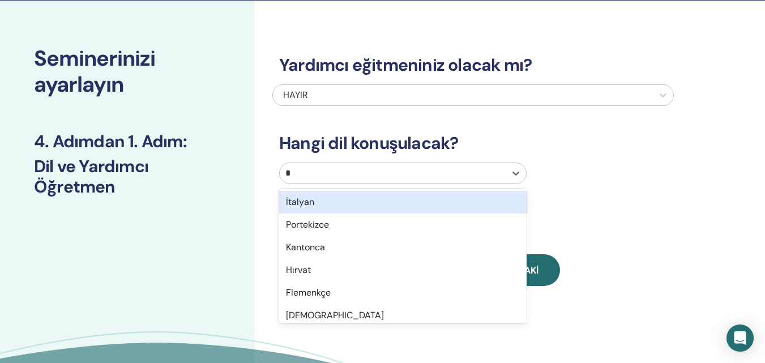
type input "**"
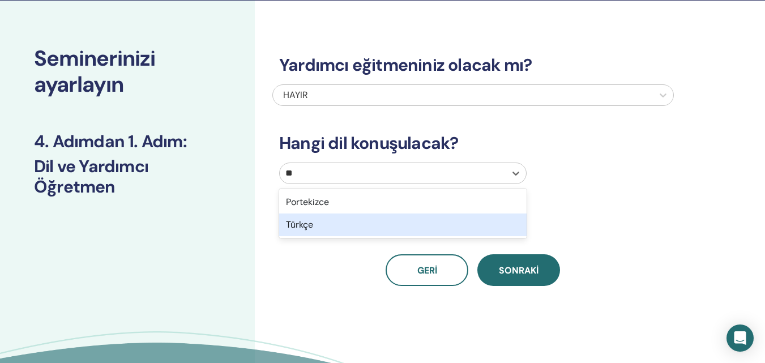
click at [365, 231] on div "Türkçe" at bounding box center [402, 225] width 247 height 23
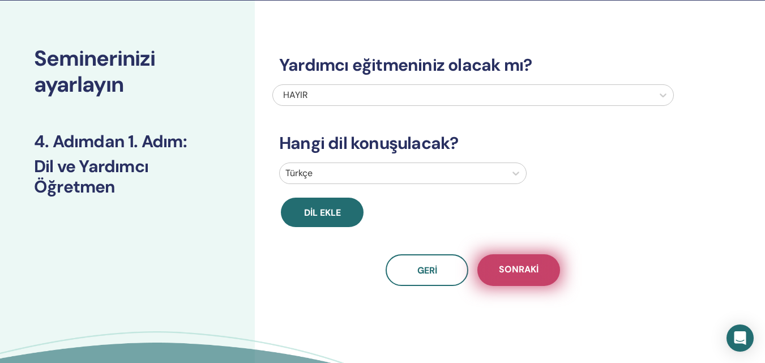
click at [533, 270] on font "Sonraki" at bounding box center [519, 269] width 40 height 12
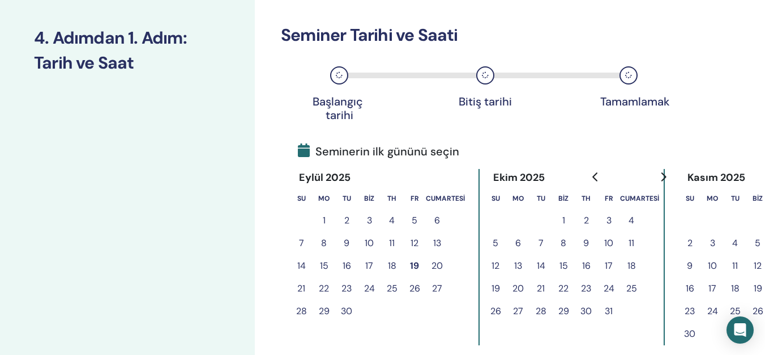
scroll to position [150, 0]
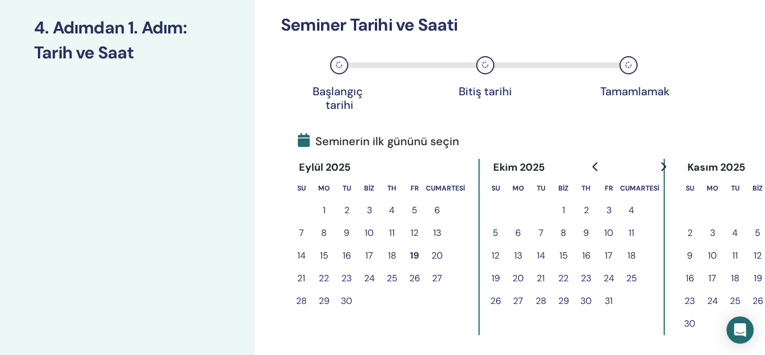
click at [611, 229] on font "10" at bounding box center [608, 233] width 9 height 12
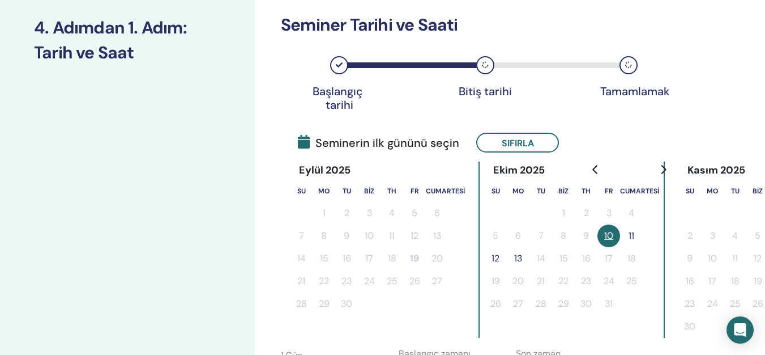
click at [633, 232] on font "11" at bounding box center [632, 235] width 6 height 12
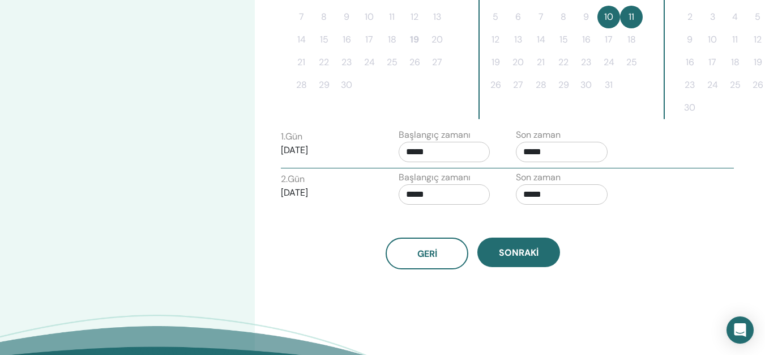
scroll to position [375, 0]
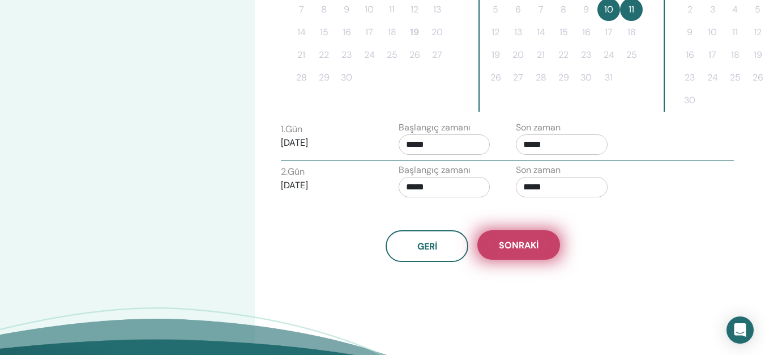
click at [520, 245] on font "Sonraki" at bounding box center [519, 245] width 40 height 12
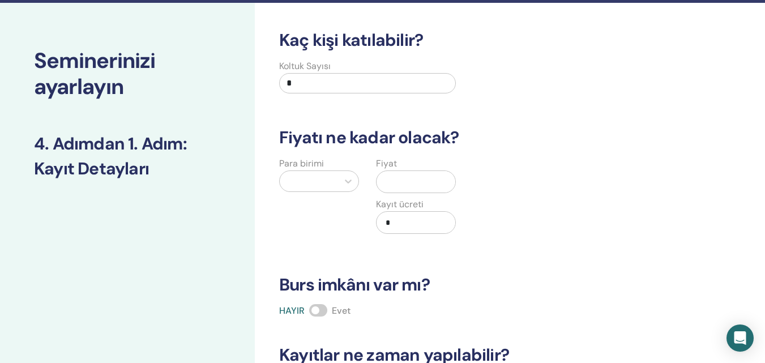
scroll to position [0, 0]
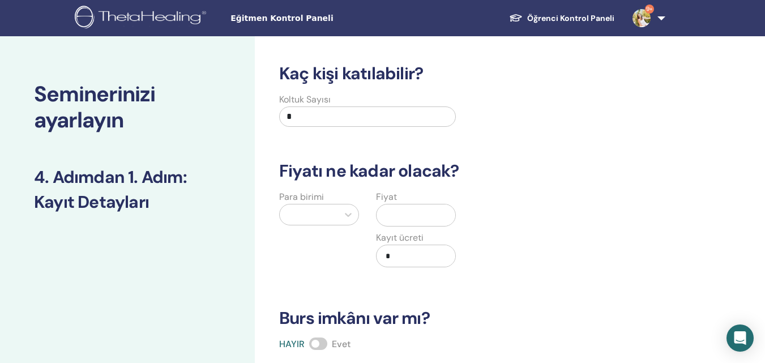
click at [323, 119] on input "*" at bounding box center [367, 116] width 177 height 20
type input "**"
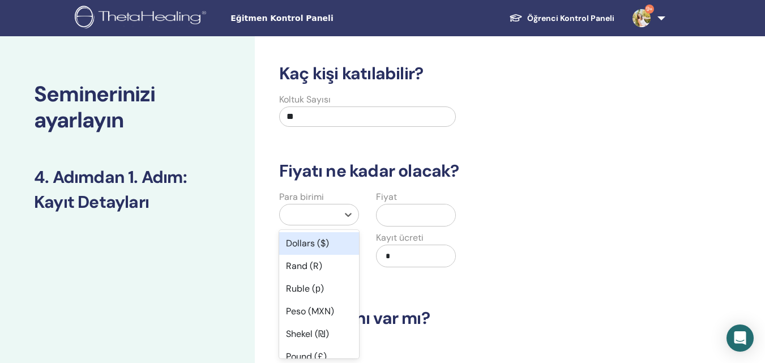
click at [309, 212] on div at bounding box center [308, 215] width 47 height 16
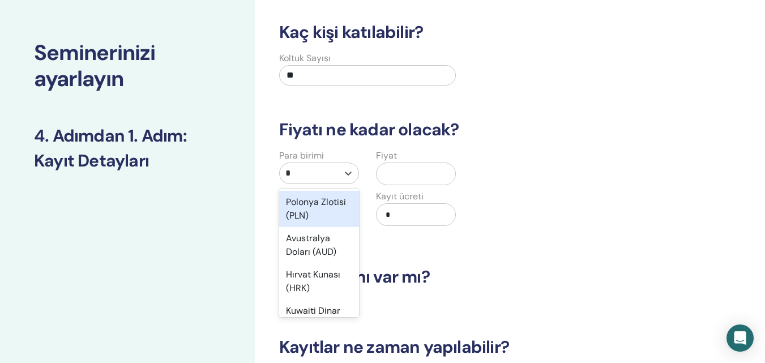
type input "**"
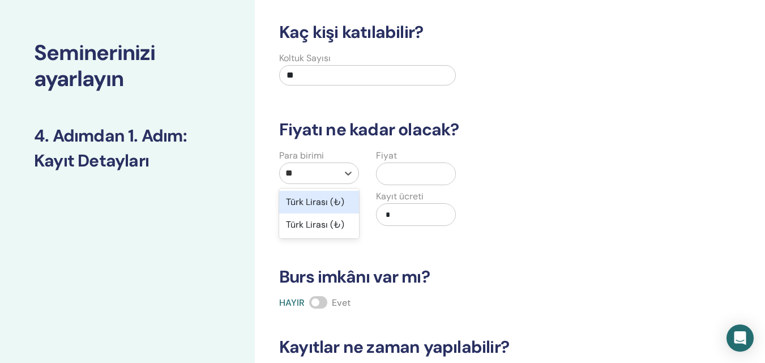
click at [332, 198] on font "Türk Lirası (₺)" at bounding box center [315, 202] width 58 height 12
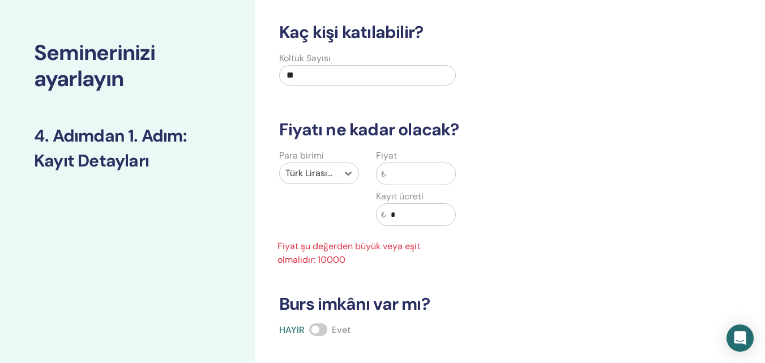
click at [424, 173] on input "text" at bounding box center [420, 174] width 69 height 22
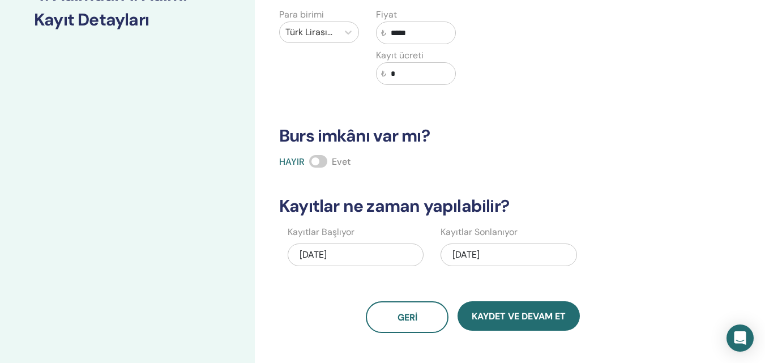
scroll to position [217, 0]
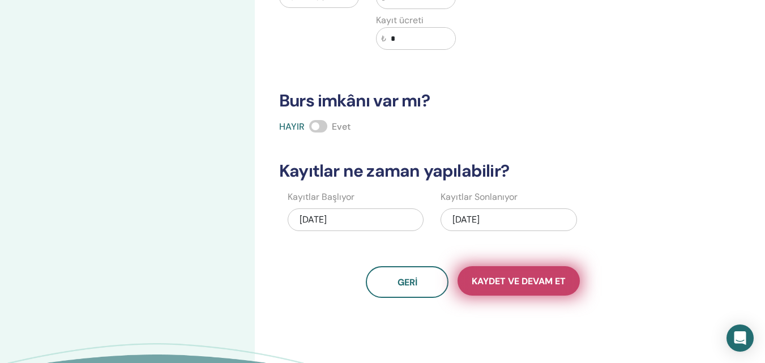
type input "*****"
click at [539, 279] on font "Kaydet ve Devam Et" at bounding box center [519, 281] width 94 height 12
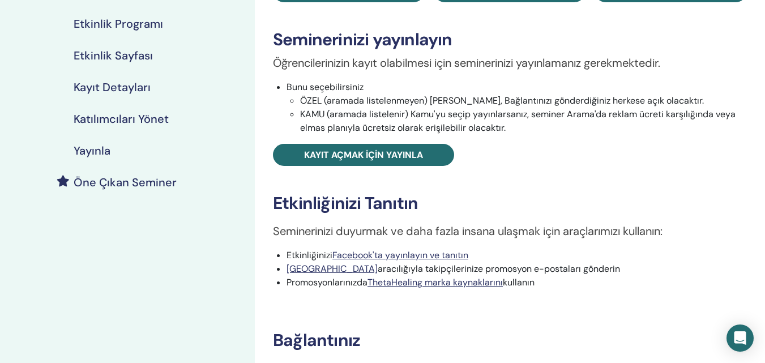
scroll to position [165, 0]
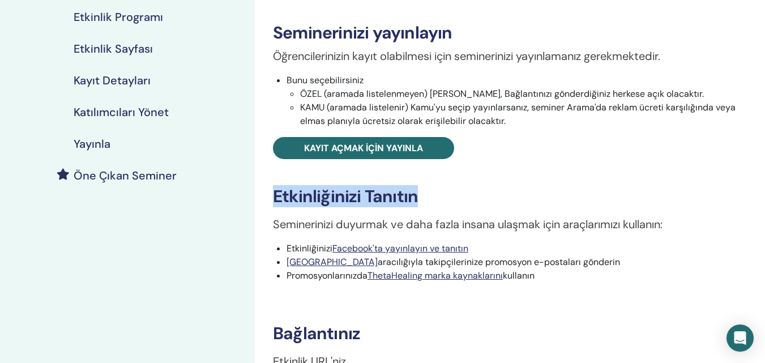
drag, startPoint x: 765, startPoint y: 160, endPoint x: 772, endPoint y: 153, distance: 10.0
click at [765, 153] on html "Eğitmen Kontrol Paneli Öğrenci Kontrol Paneli 9+ SS [PERSON_NAME] ThetaLearning…" at bounding box center [382, 16] width 765 height 363
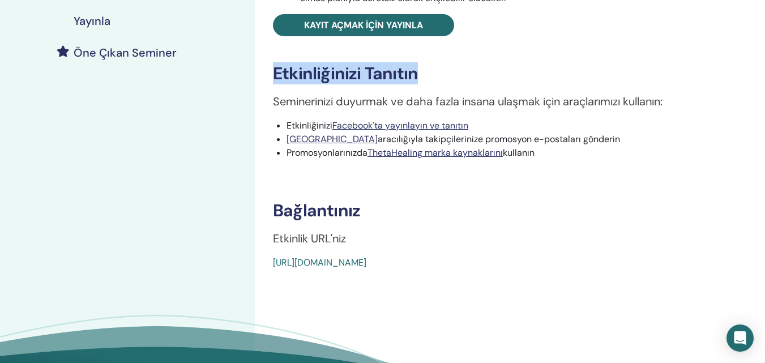
scroll to position [290, 0]
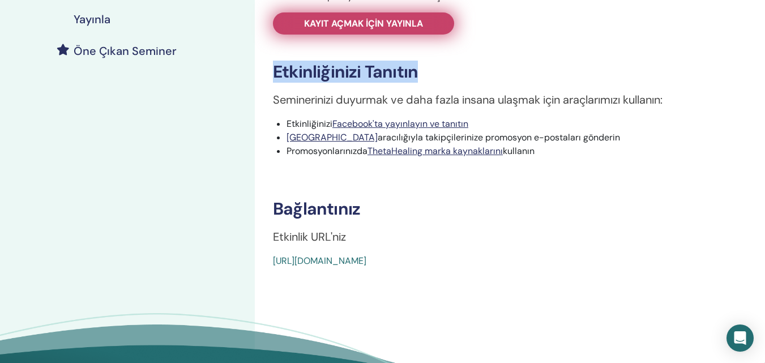
click at [423, 20] on font "Kayıt açmak için yayınla" at bounding box center [363, 24] width 119 height 12
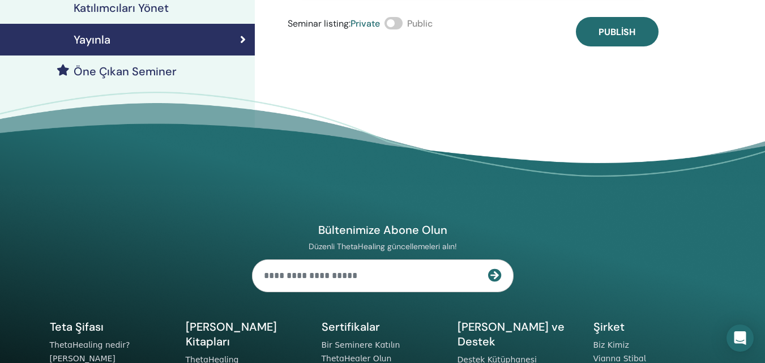
scroll to position [290, 0]
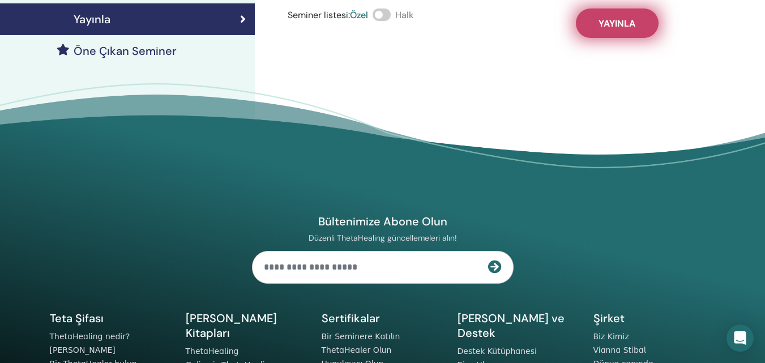
click at [596, 19] on button "Yayınla" at bounding box center [617, 22] width 83 height 29
